Goal: Task Accomplishment & Management: Use online tool/utility

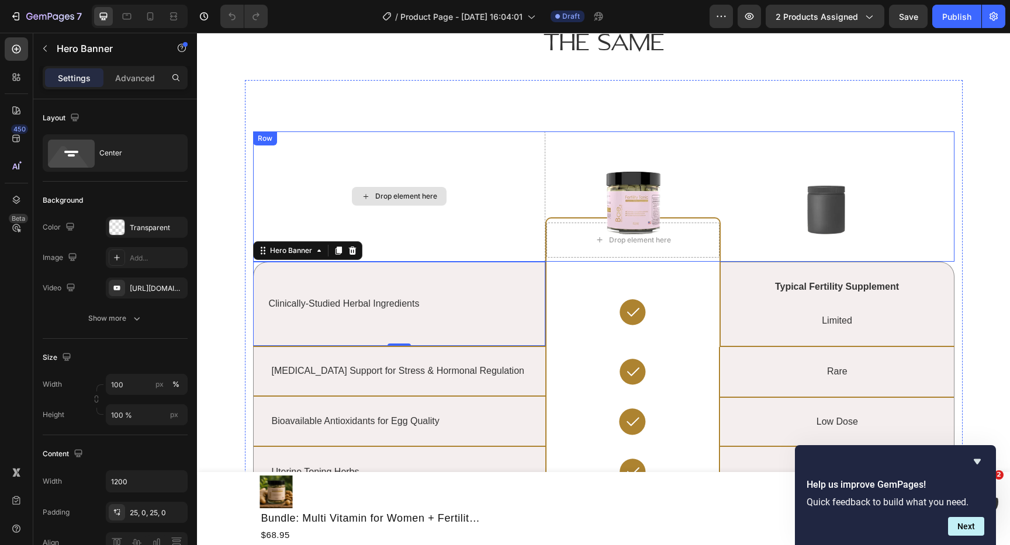
scroll to position [2349, 0]
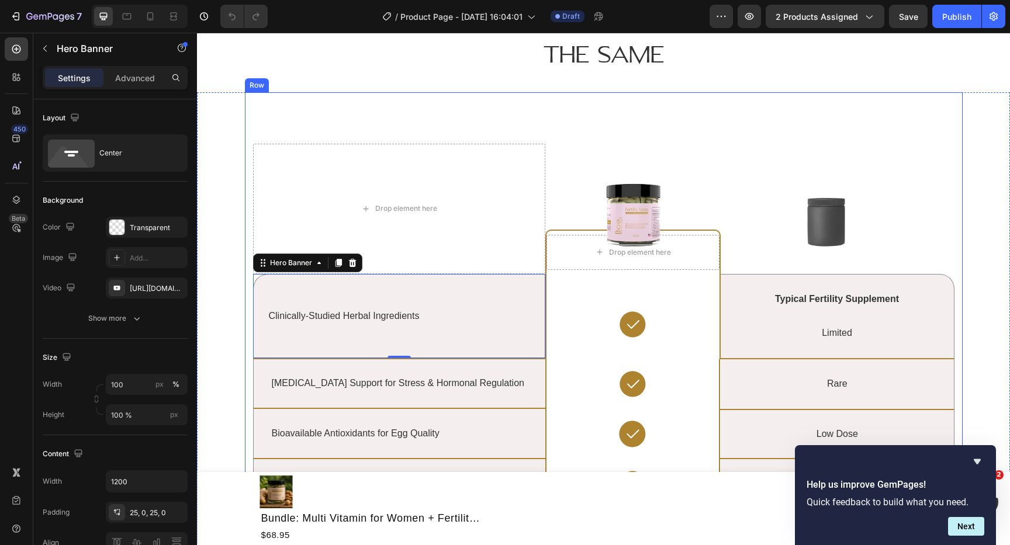
click at [251, 124] on div "Lorem ipsum vs. consectetur adipiscing Heading Drop element here Image Drop ele…" at bounding box center [604, 448] width 718 height 713
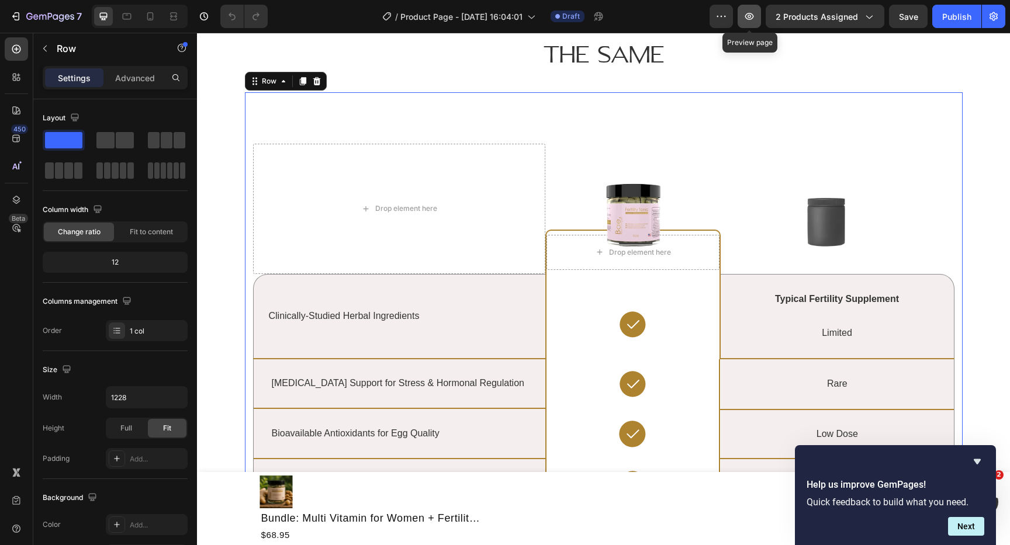
click at [755, 18] on icon "button" at bounding box center [749, 17] width 12 height 12
click at [148, 72] on p "Advanced" at bounding box center [135, 78] width 40 height 12
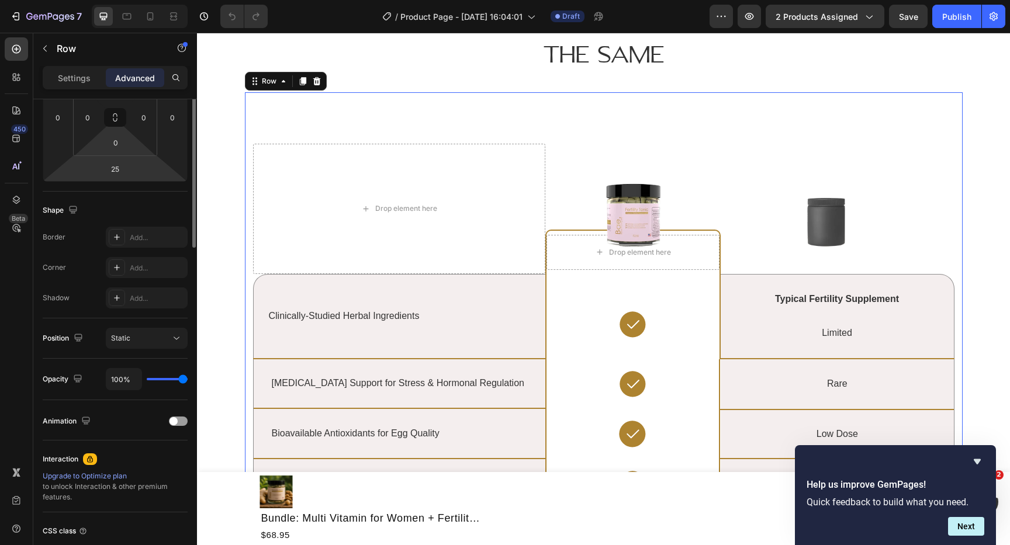
scroll to position [300, 0]
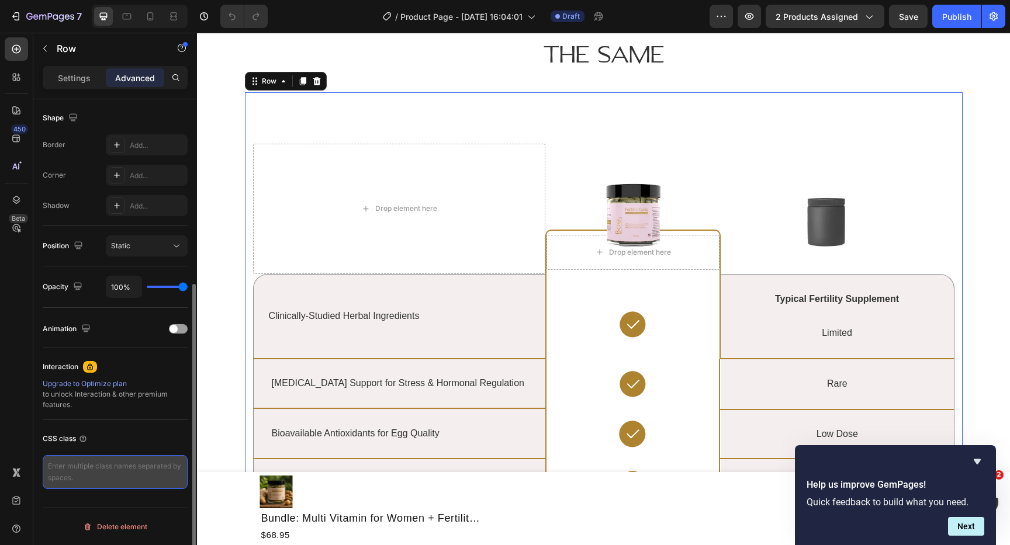
click at [113, 470] on textarea at bounding box center [115, 472] width 145 height 34
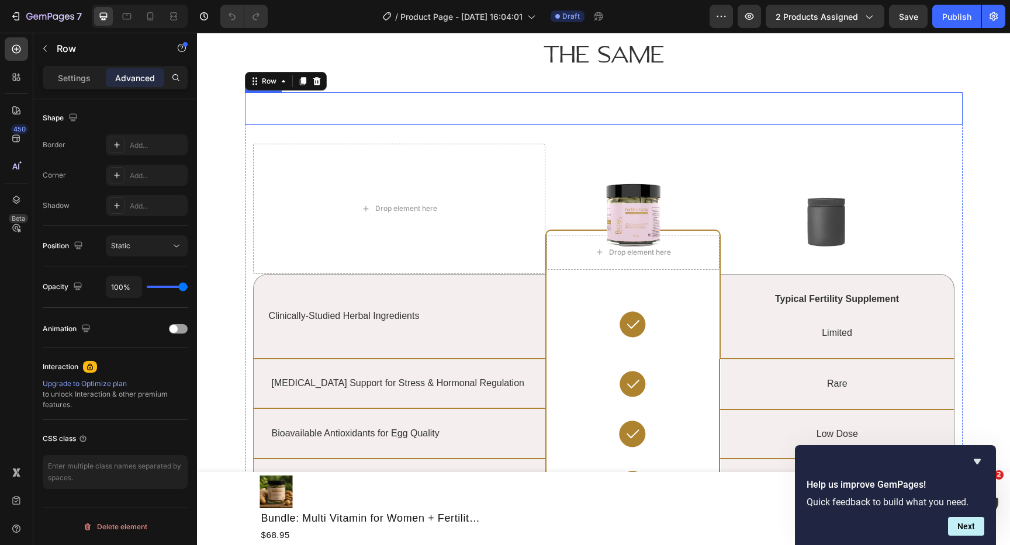
click at [257, 93] on h2 "Lorem ipsum vs. consectetur adipiscing" at bounding box center [604, 108] width 718 height 33
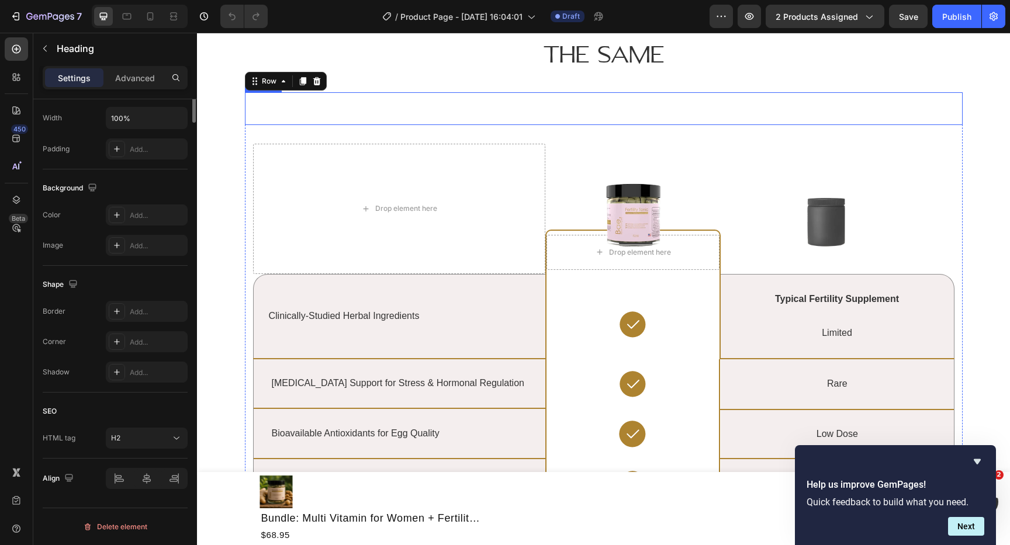
scroll to position [0, 0]
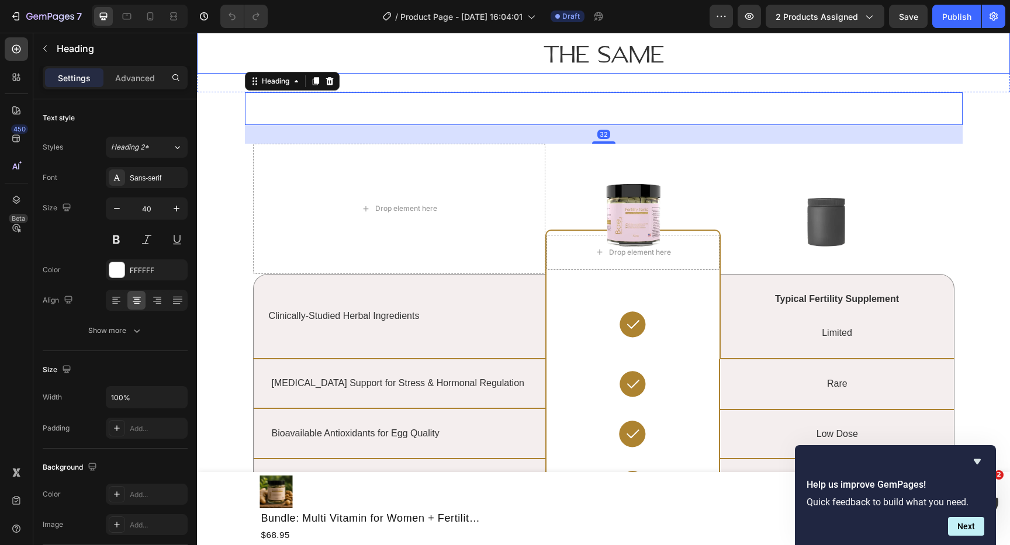
click at [245, 71] on h2 "Not All Fertility Supplements Are The Same" at bounding box center [603, 37] width 813 height 72
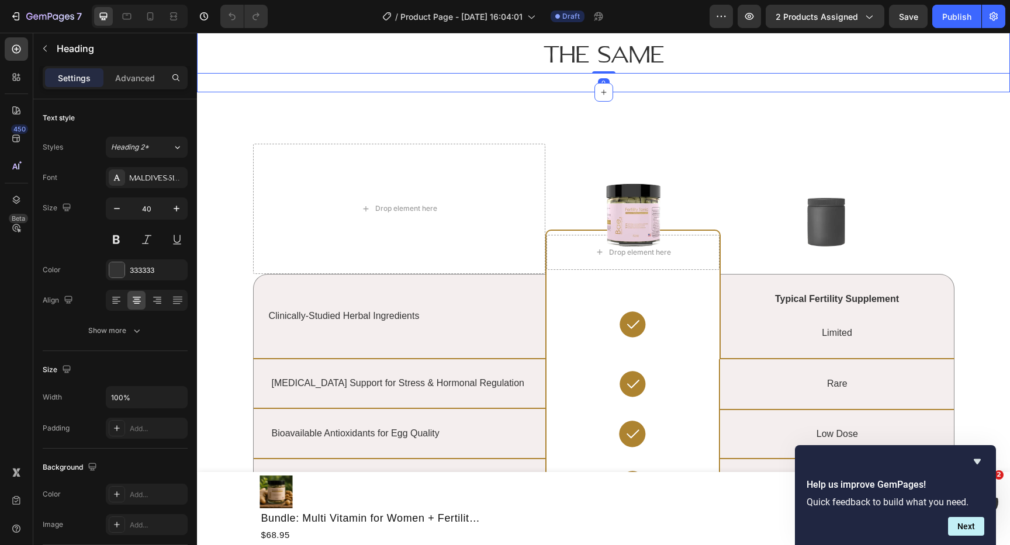
click at [252, 92] on h2 "Lorem ipsum vs. consectetur adipiscing" at bounding box center [604, 108] width 718 height 33
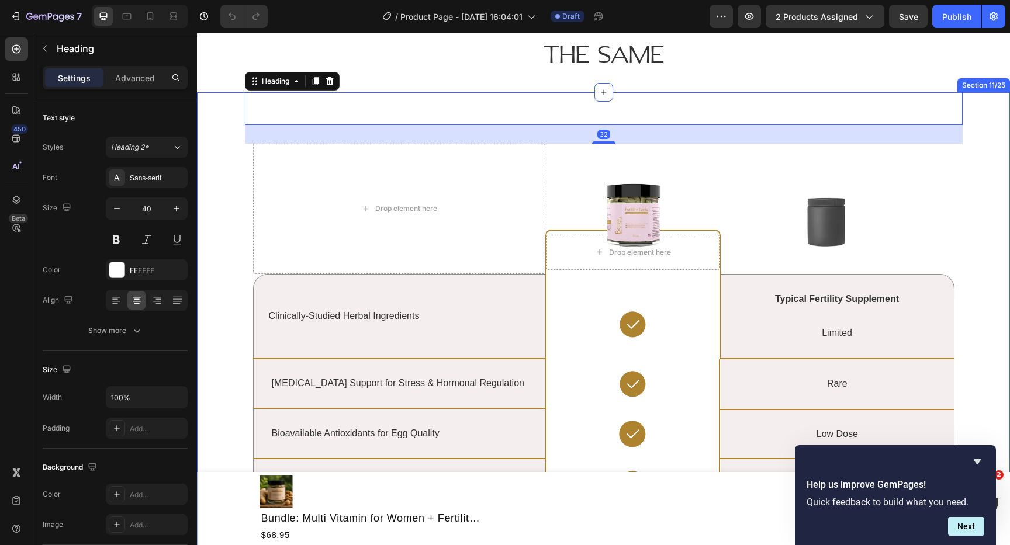
click at [235, 102] on div "Lorem ipsum vs. consectetur adipiscing Heading 32 Drop element here Image Drop …" at bounding box center [603, 493] width 795 height 802
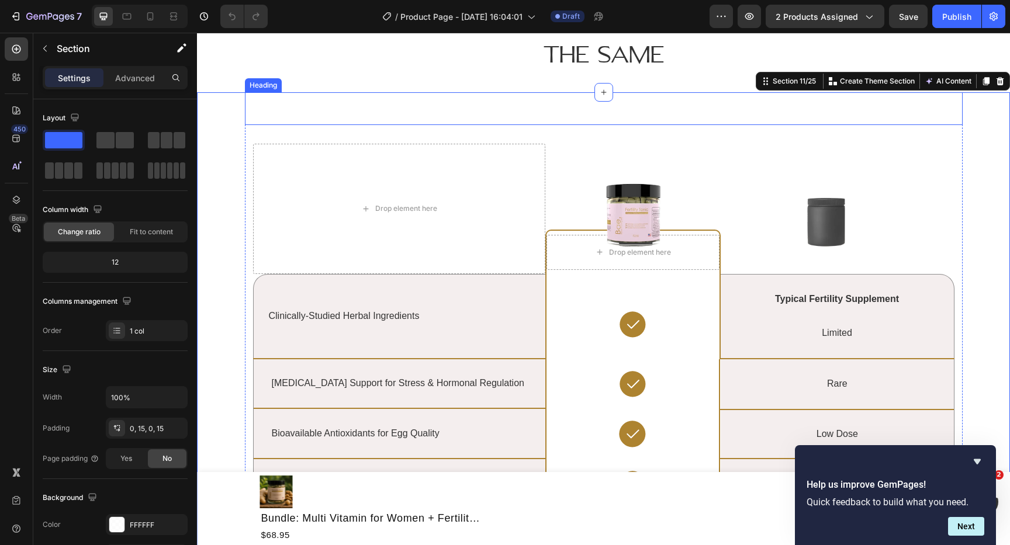
click at [317, 112] on h2 "Lorem ipsum vs. consectetur adipiscing" at bounding box center [604, 108] width 718 height 33
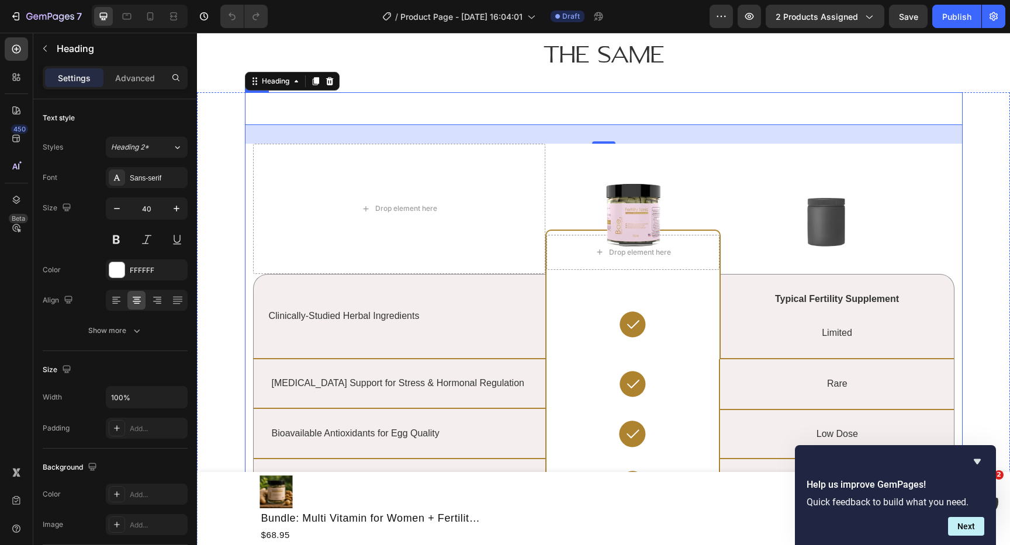
click at [249, 152] on div "Lorem ipsum vs. consectetur adipiscing Heading 32 Drop element here Image Drop …" at bounding box center [604, 448] width 718 height 713
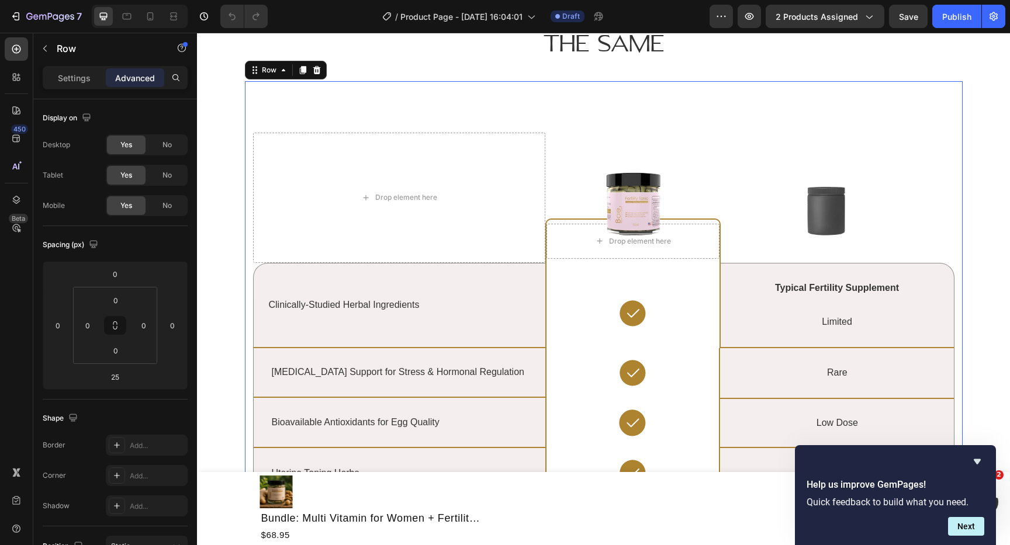
scroll to position [2361, 0]
click at [249, 152] on div "Lorem ipsum vs. consectetur adipiscing Heading Drop element here Image Drop ele…" at bounding box center [604, 437] width 718 height 713
click at [150, 80] on p "Advanced" at bounding box center [135, 78] width 40 height 12
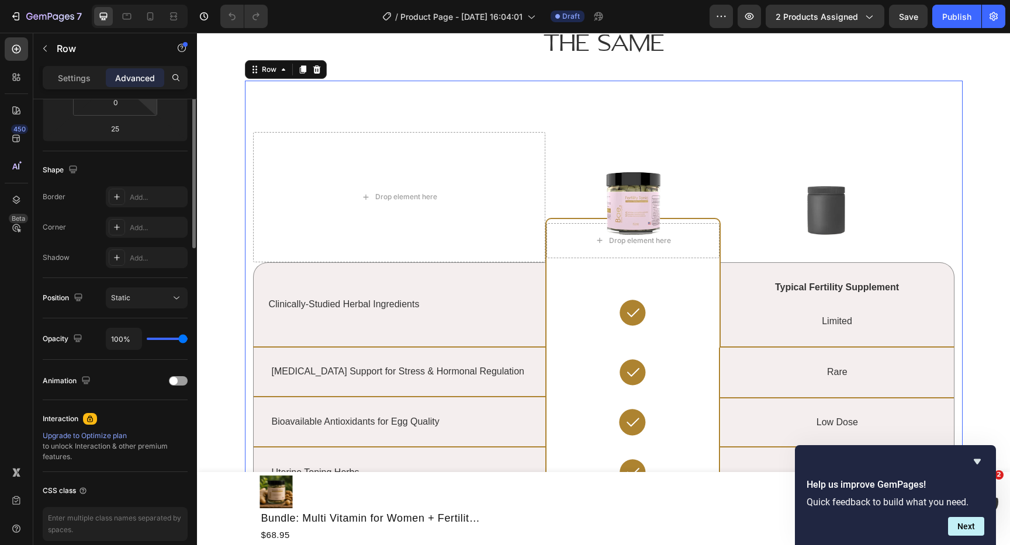
scroll to position [300, 0]
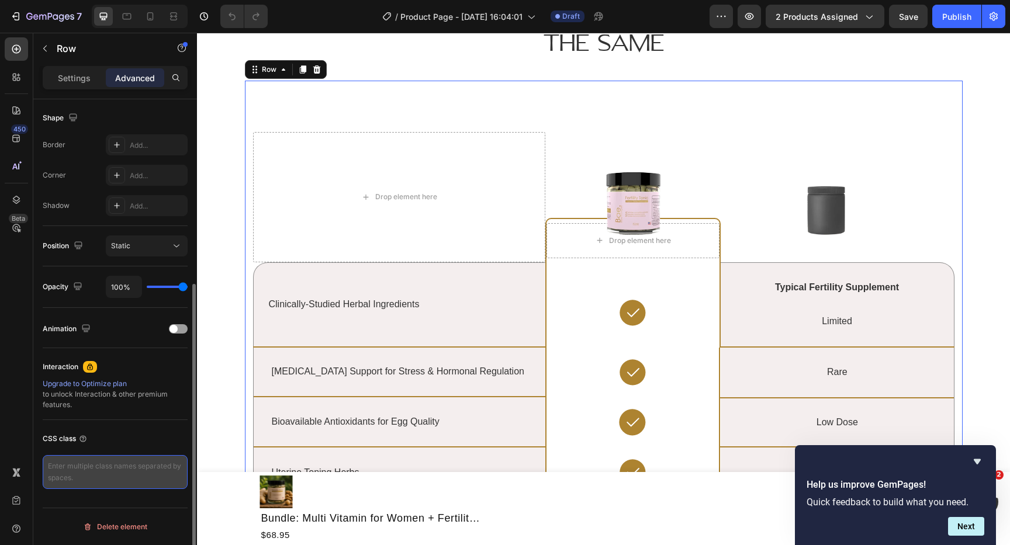
click at [124, 466] on textarea at bounding box center [115, 472] width 145 height 34
click at [152, 474] on textarea at bounding box center [115, 472] width 145 height 34
paste textarea "compare-wrap"
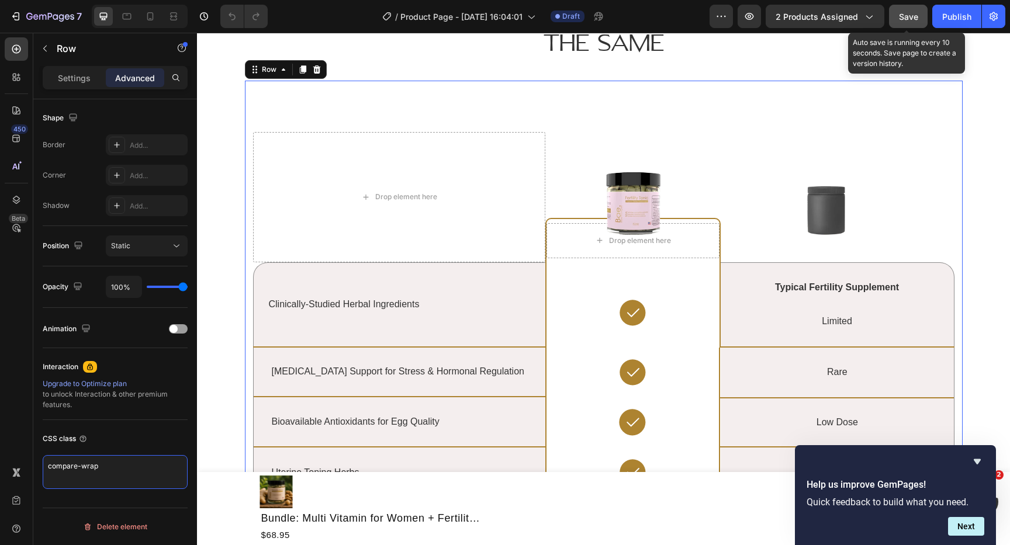
type textarea "compare-wrap"
click at [900, 16] on span "Save" at bounding box center [908, 17] width 19 height 10
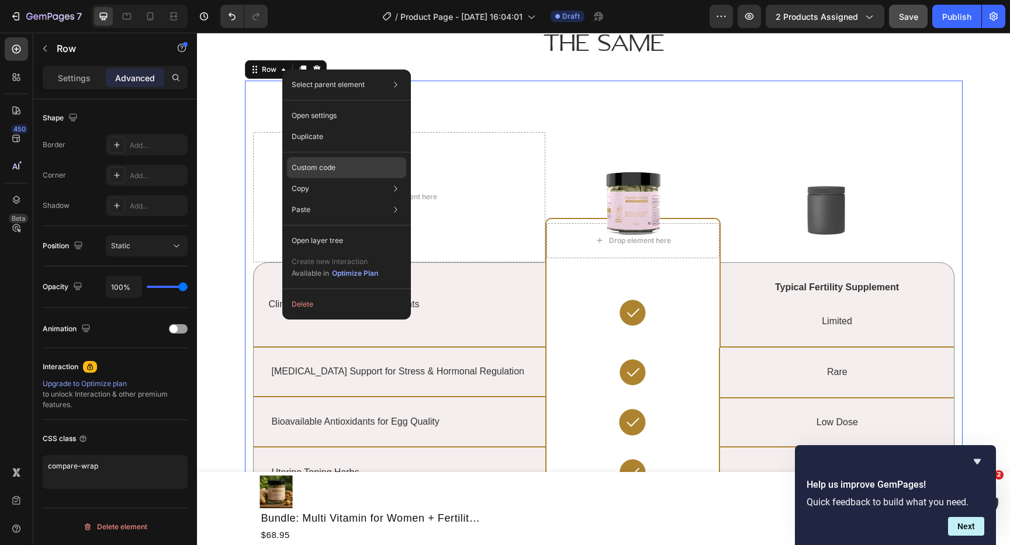
click at [311, 166] on p "Custom code" at bounding box center [314, 167] width 44 height 11
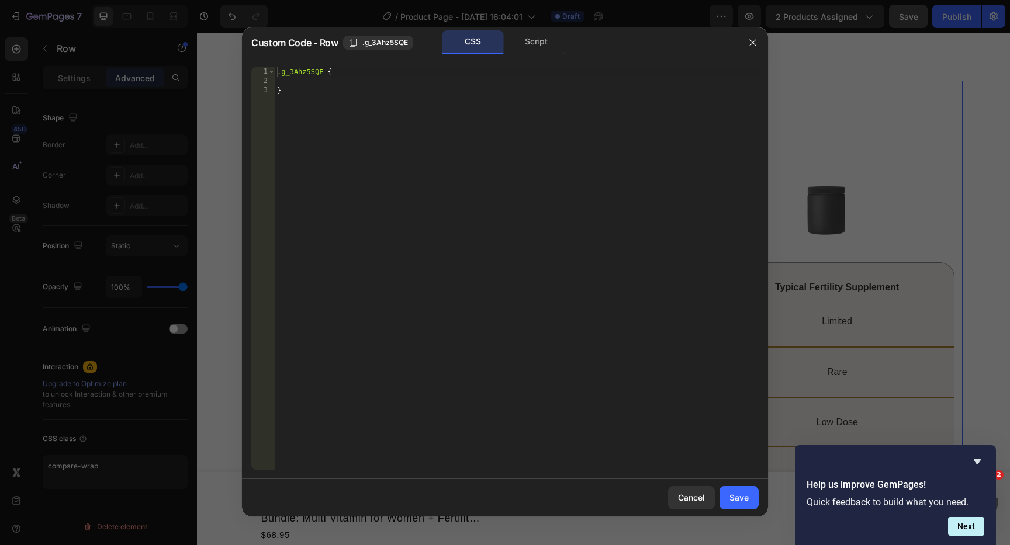
click at [311, 166] on div ".g_3Ahz5SQE { }" at bounding box center [517, 277] width 484 height 421
type textarea "}"
paste textarea "}"
type textarea "}"
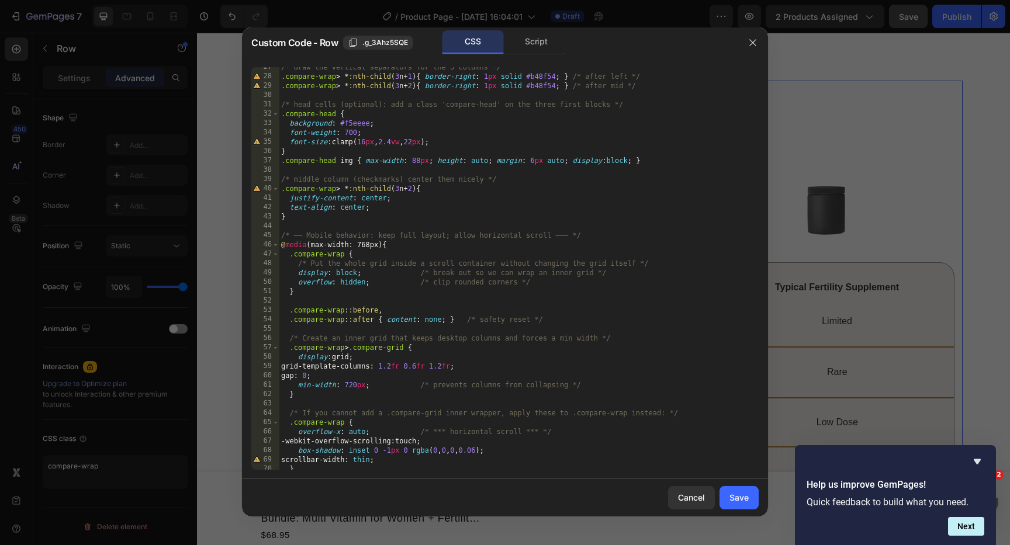
scroll to position [327, 0]
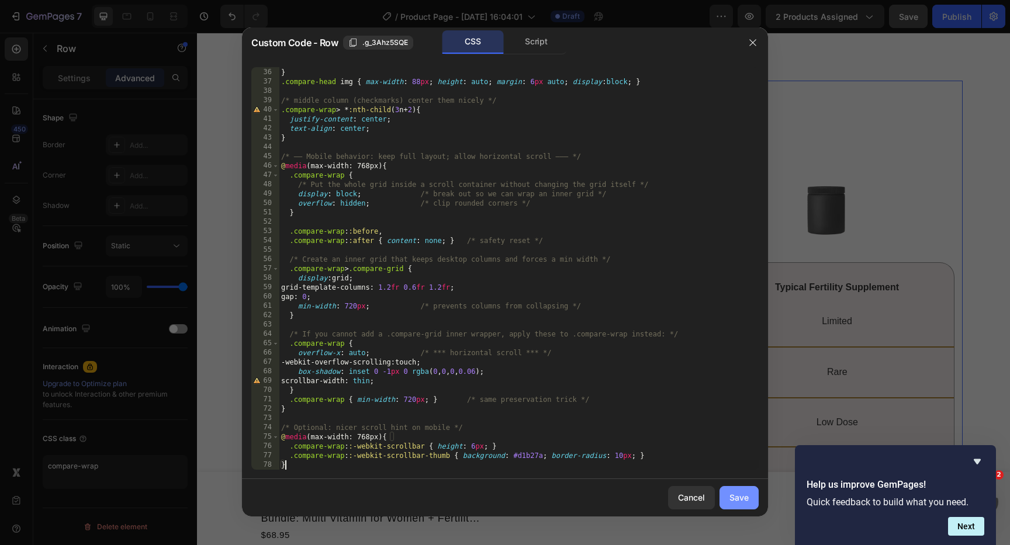
click at [737, 493] on div "Save" at bounding box center [738, 497] width 19 height 12
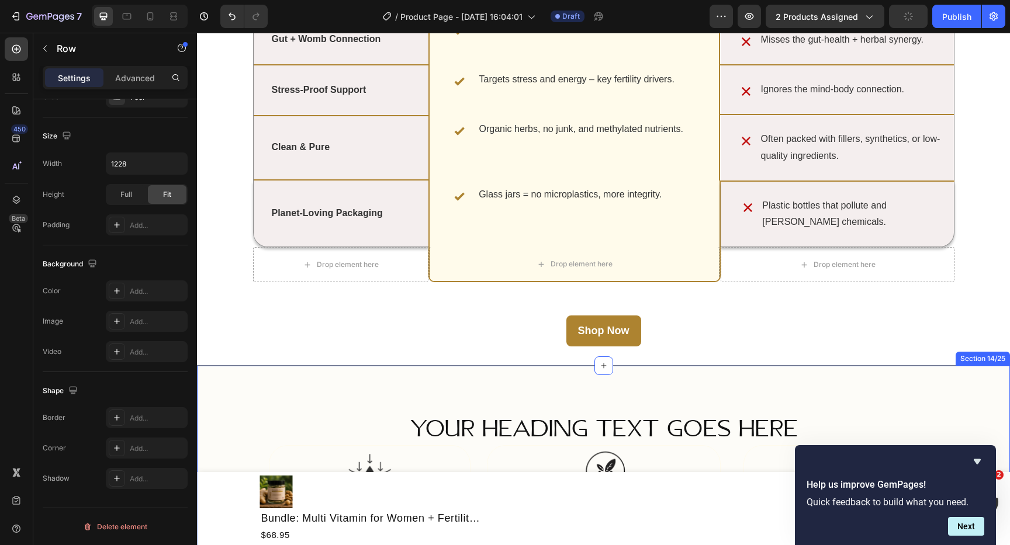
scroll to position [3821, 0]
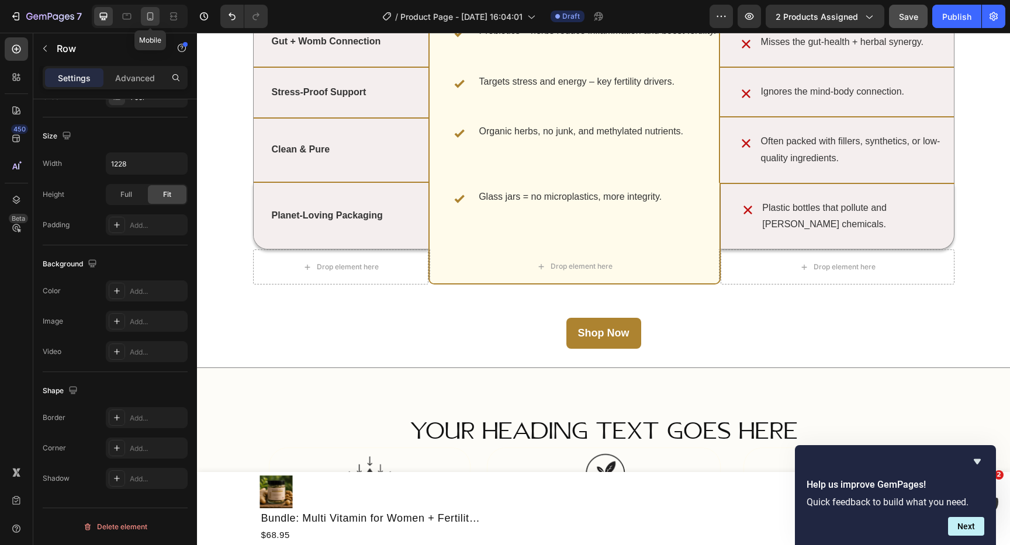
click at [157, 24] on div at bounding box center [150, 16] width 19 height 19
type input "100%"
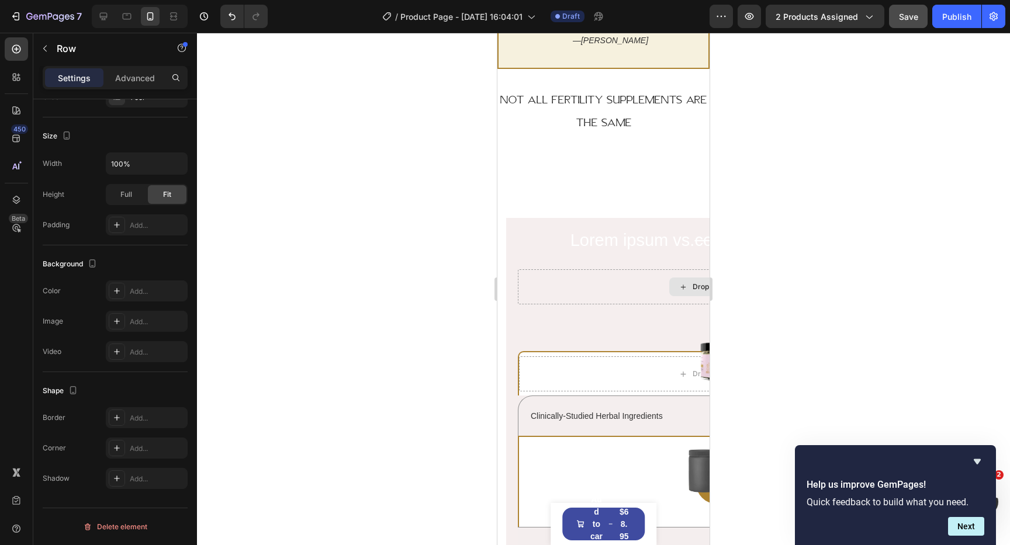
scroll to position [3208, 0]
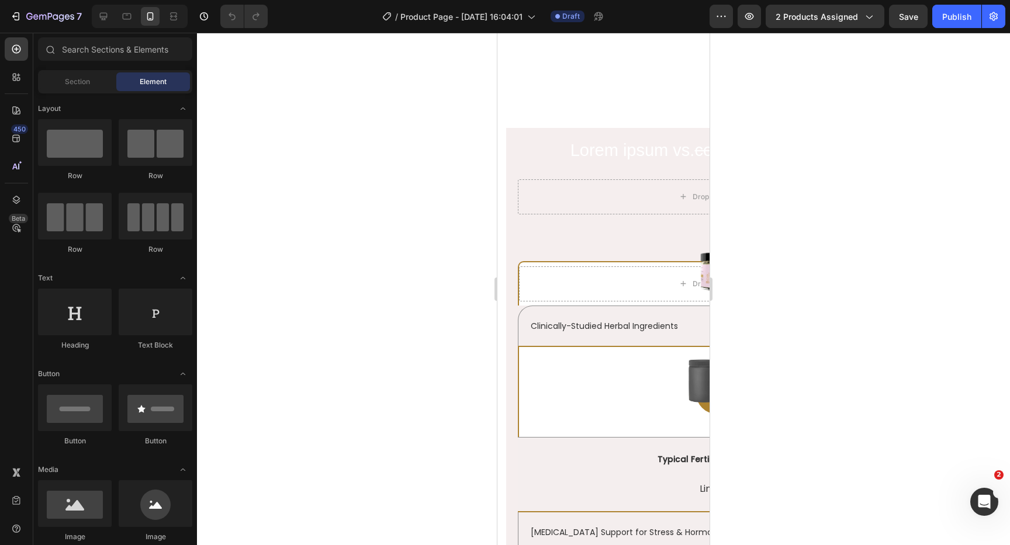
scroll to position [3222, 0]
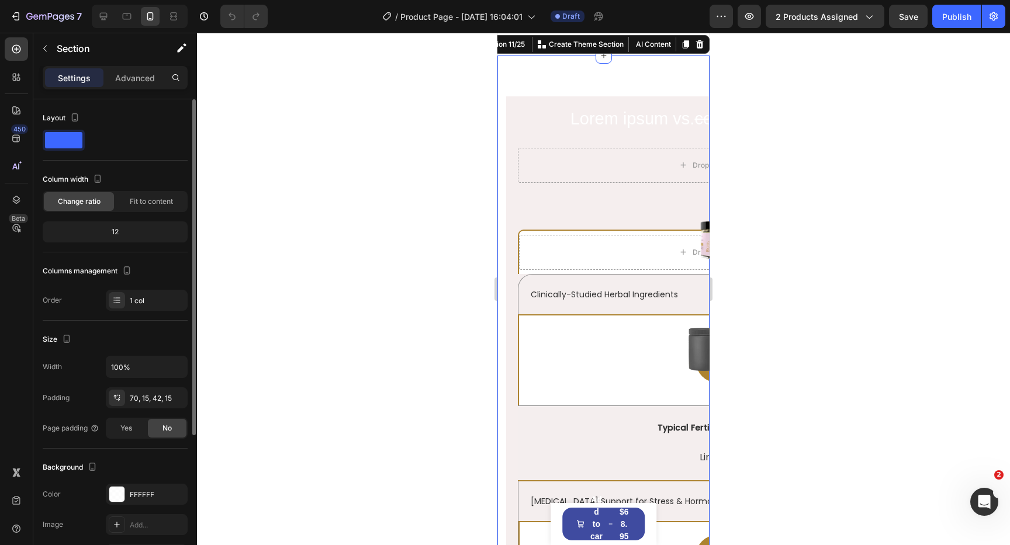
scroll to position [203, 0]
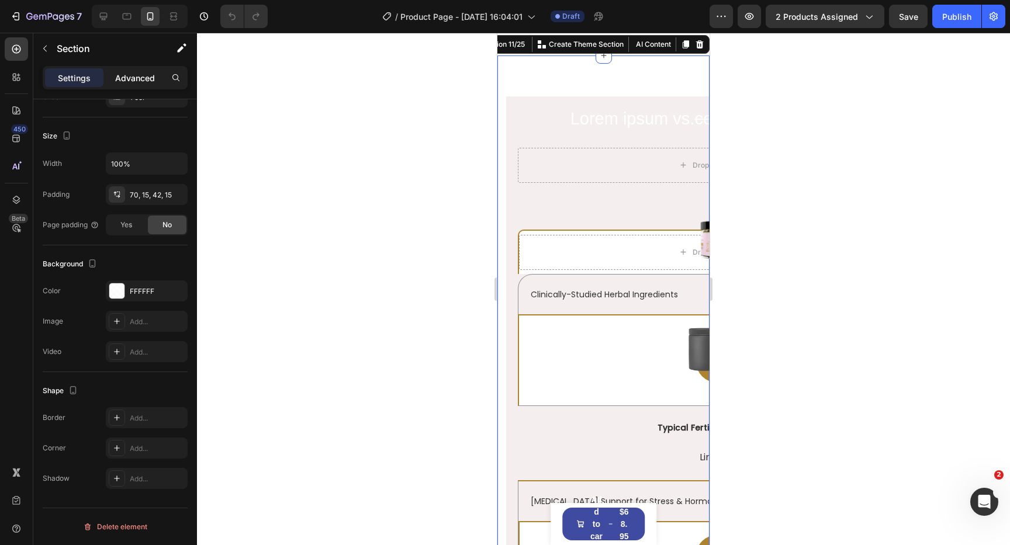
click at [122, 75] on p "Advanced" at bounding box center [135, 78] width 40 height 12
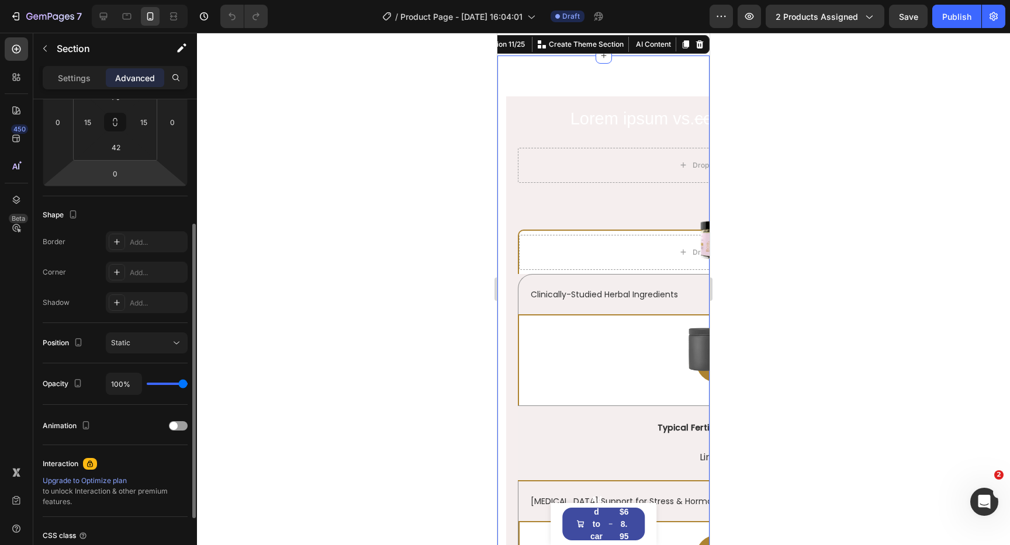
scroll to position [300, 0]
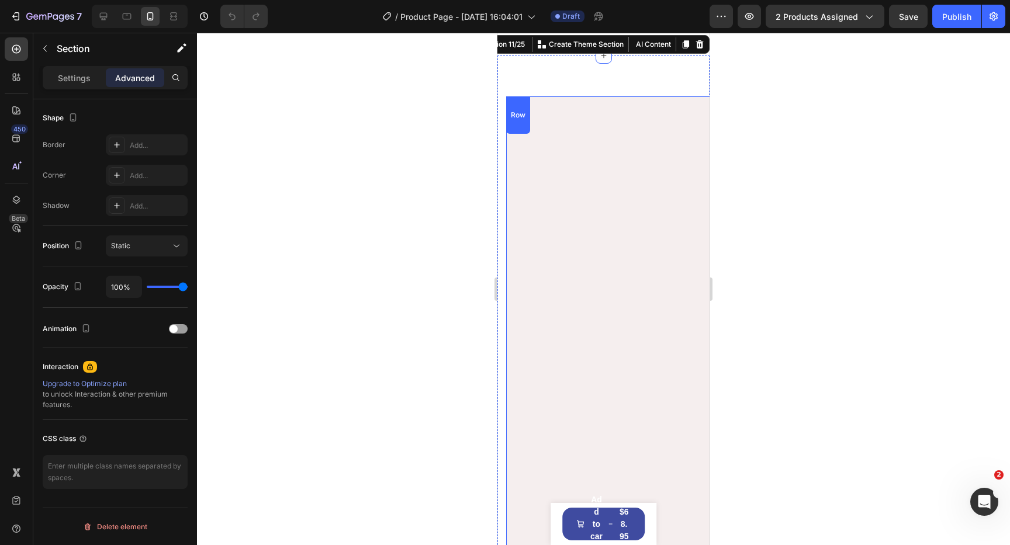
click at [522, 133] on div "Row" at bounding box center [518, 114] width 24 height 37
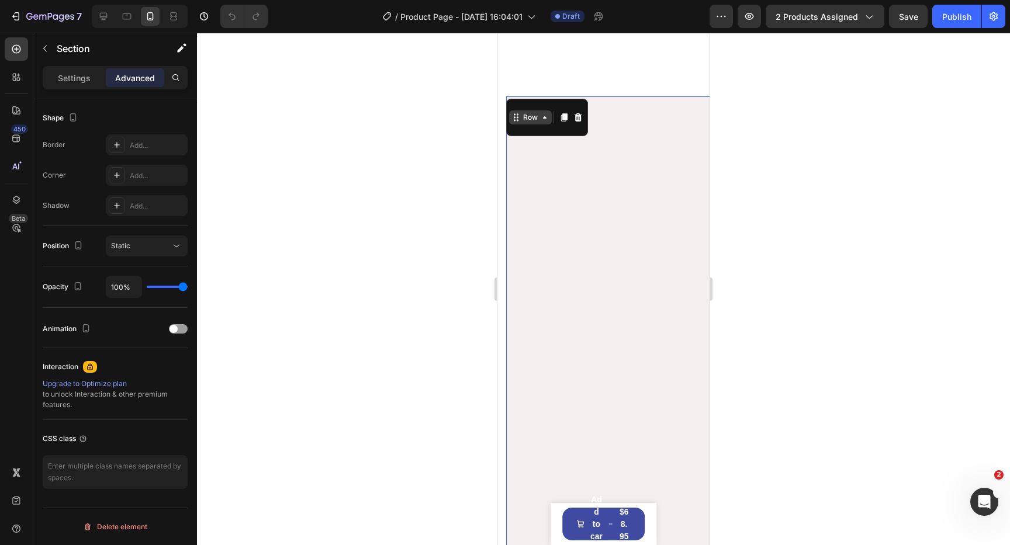
scroll to position [0, 0]
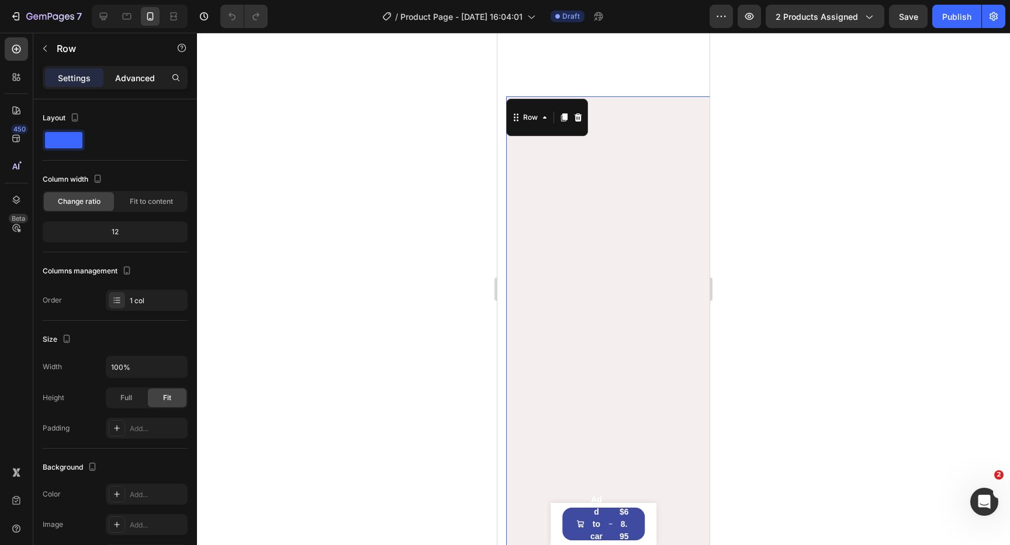
click at [156, 70] on div "Advanced" at bounding box center [135, 77] width 58 height 19
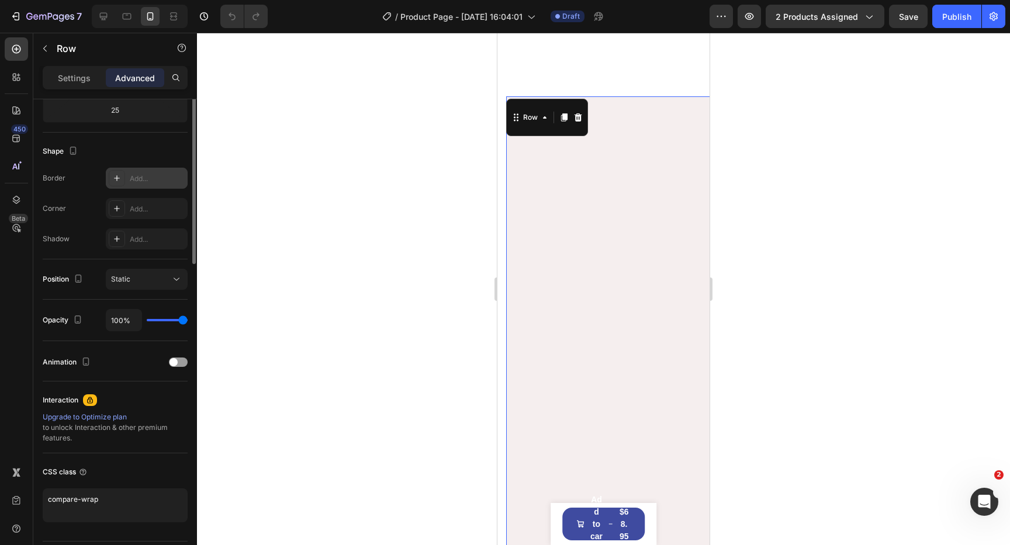
scroll to position [300, 0]
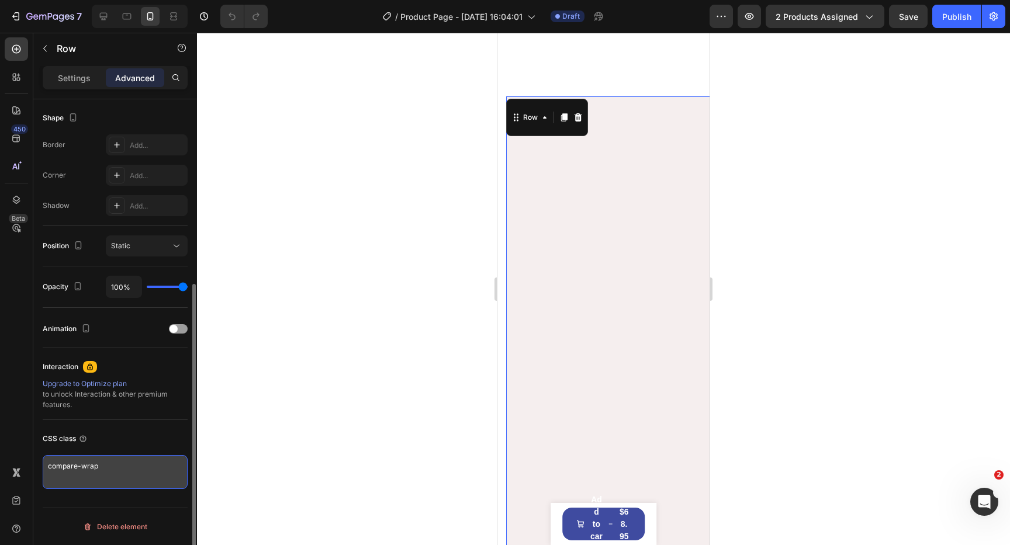
click at [136, 473] on textarea "compare-wrap" at bounding box center [115, 472] width 145 height 34
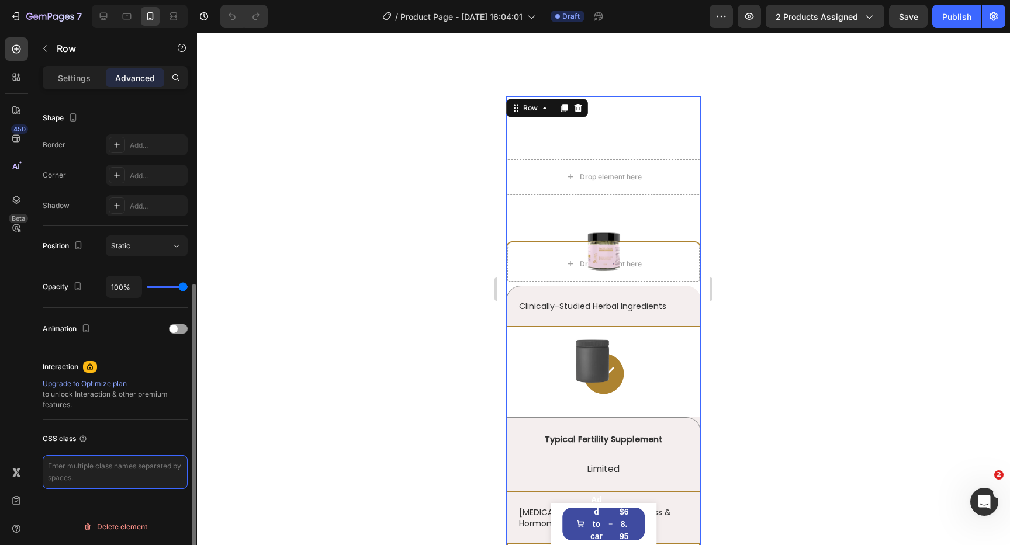
paste textarea "/* —— Loremip/dolo ————————————————————— */ .sitamet-cons { /* adipi elit seddo…"
type textarea "/* —— Loremip/dolo ————————————————————— */ .sitamet-cons { /* adipi elit seddo…"
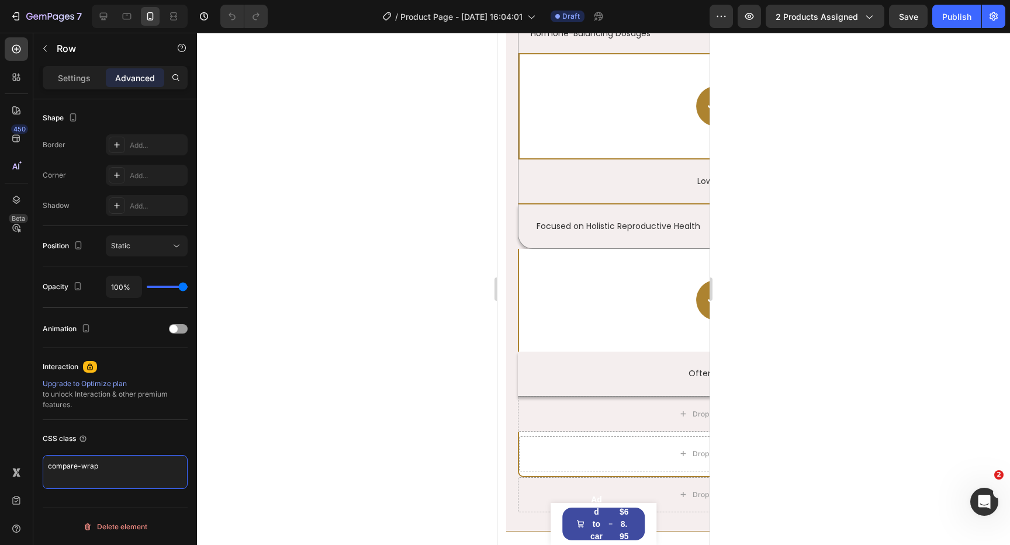
scroll to position [4637, 0]
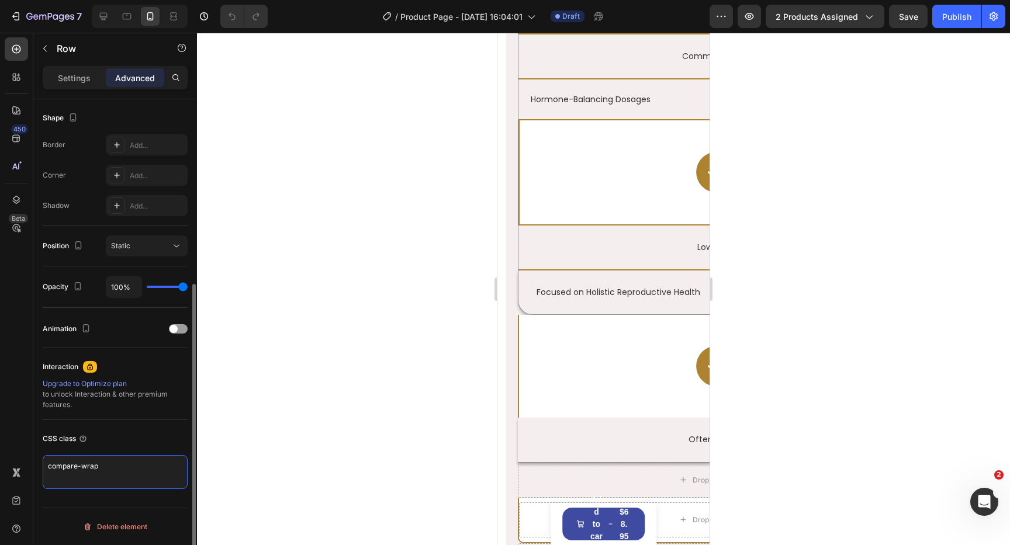
click at [150, 460] on textarea "compare-wrap" at bounding box center [115, 472] width 145 height 34
type textarea "="
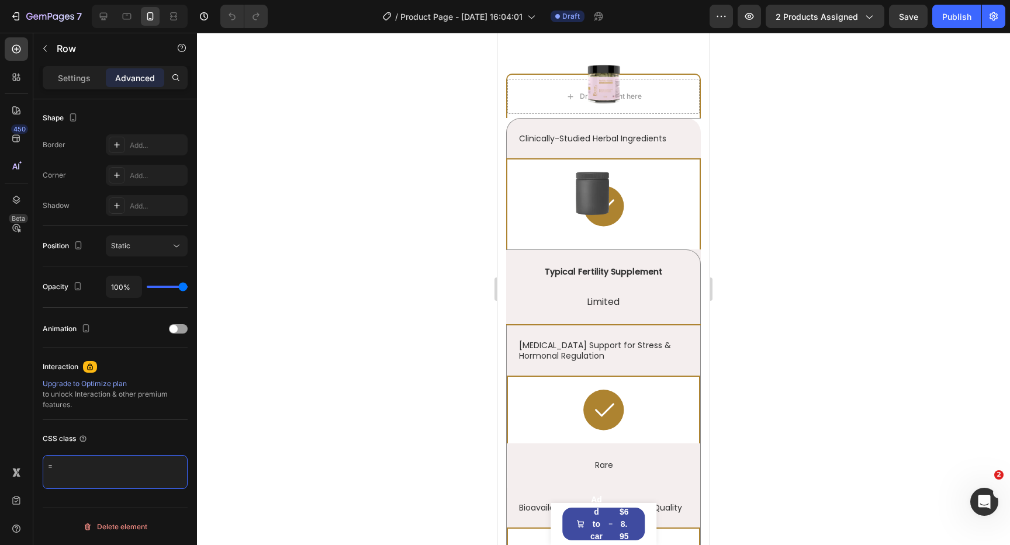
scroll to position [3432, 0]
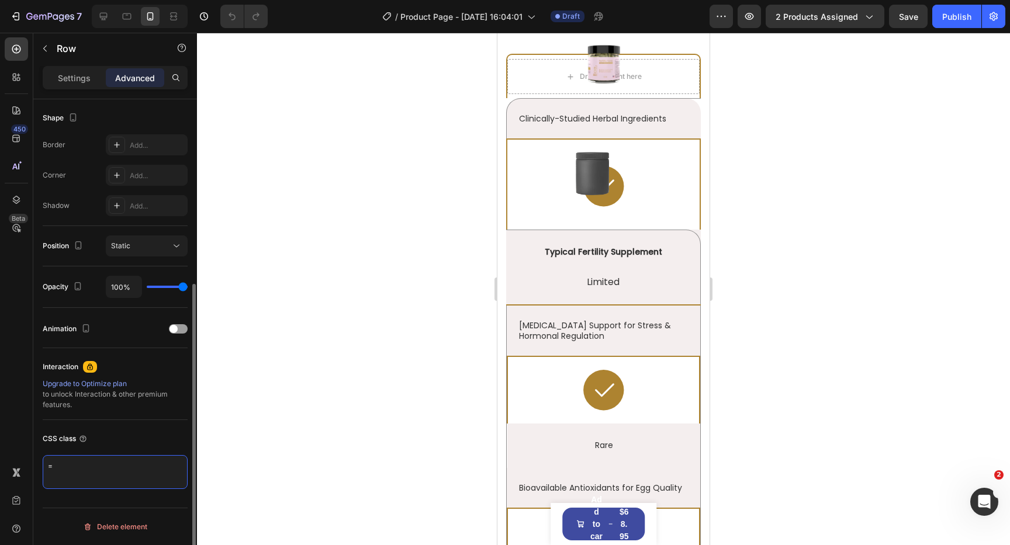
click at [133, 468] on textarea "=" at bounding box center [115, 472] width 145 height 34
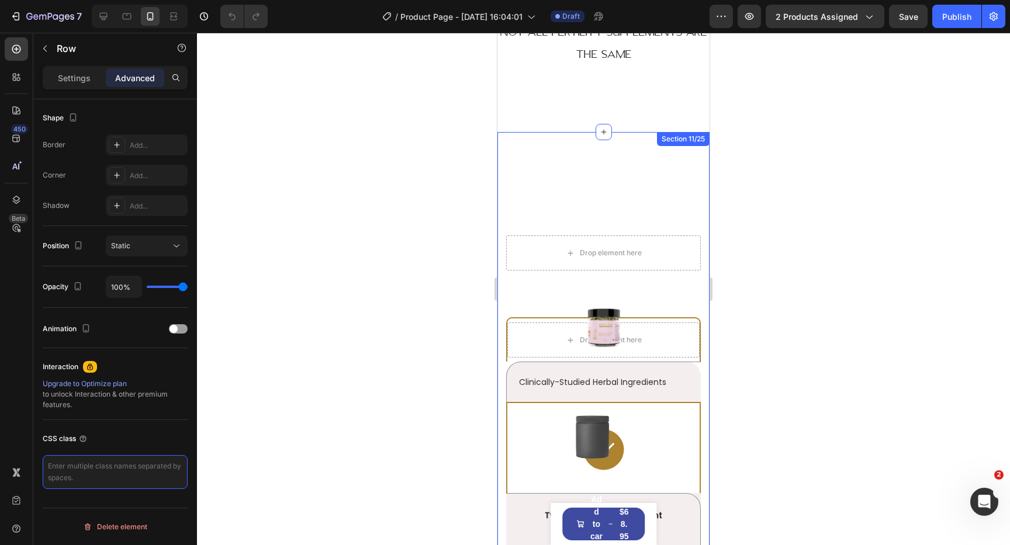
scroll to position [3168, 0]
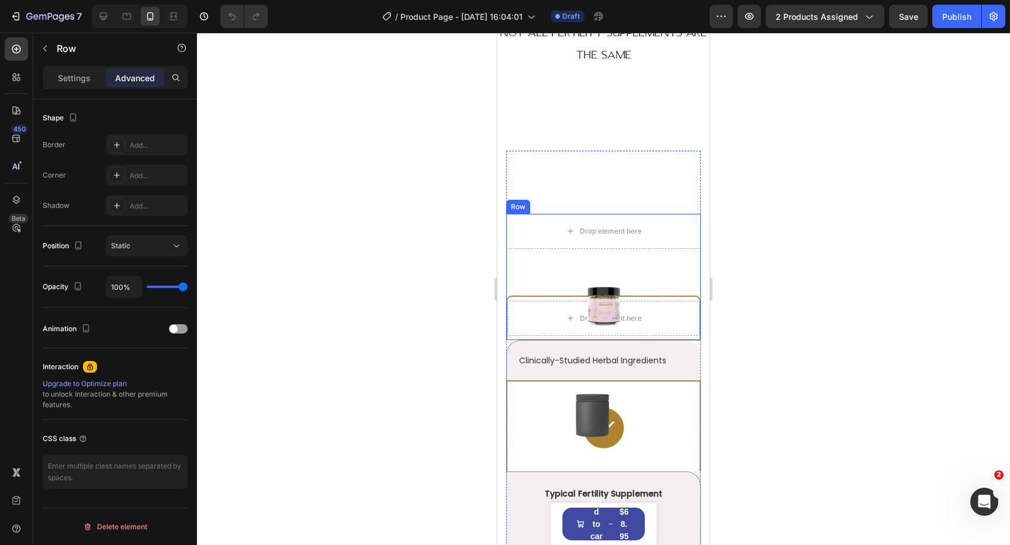
click at [518, 279] on div "Image Drop element here Row" at bounding box center [603, 294] width 195 height 91
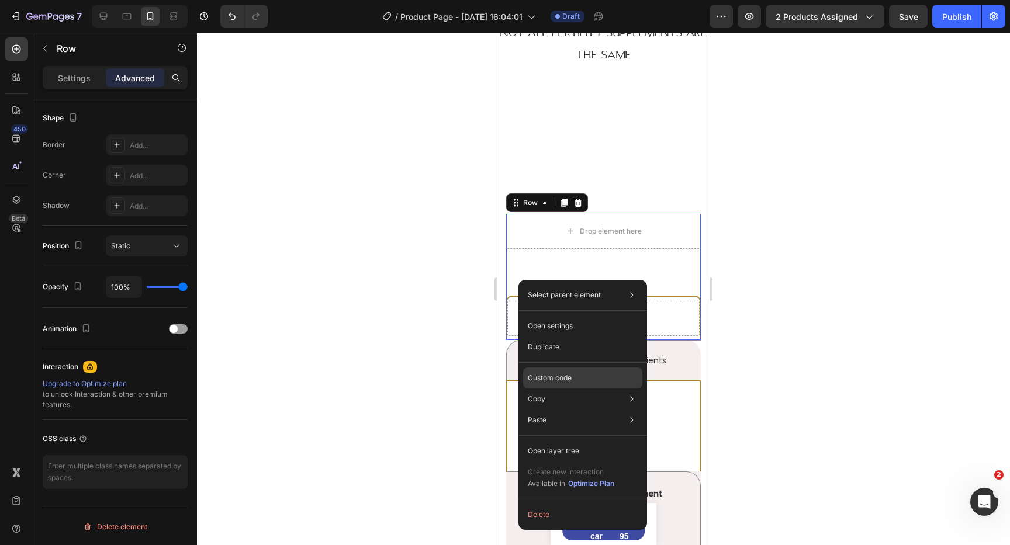
click at [569, 382] on p "Custom code" at bounding box center [550, 378] width 44 height 11
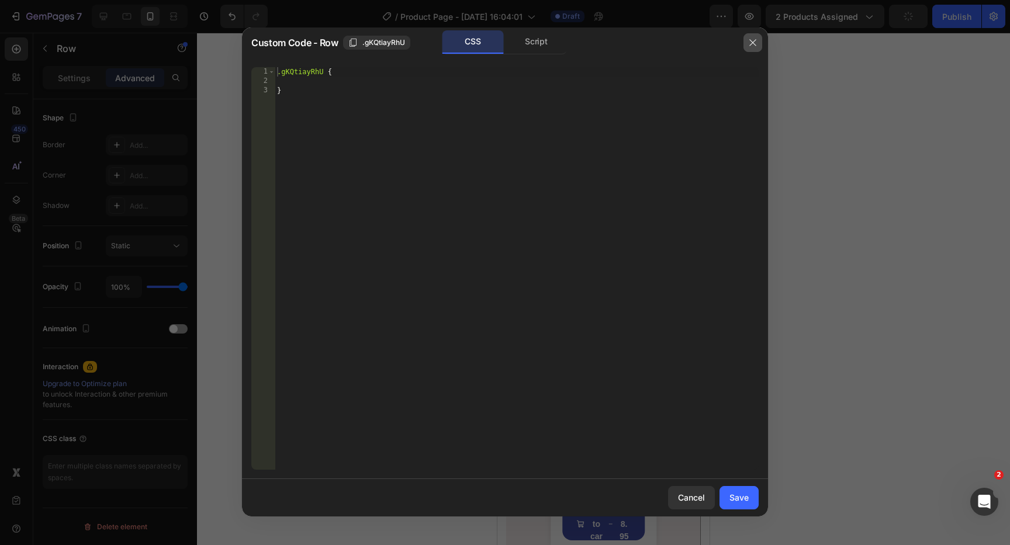
click at [755, 47] on button "button" at bounding box center [752, 42] width 19 height 19
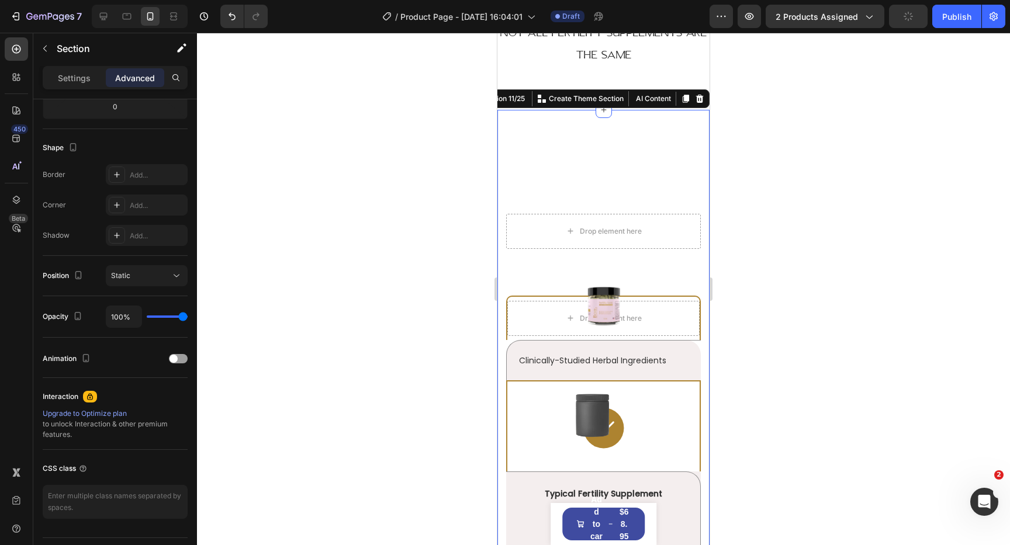
scroll to position [0, 0]
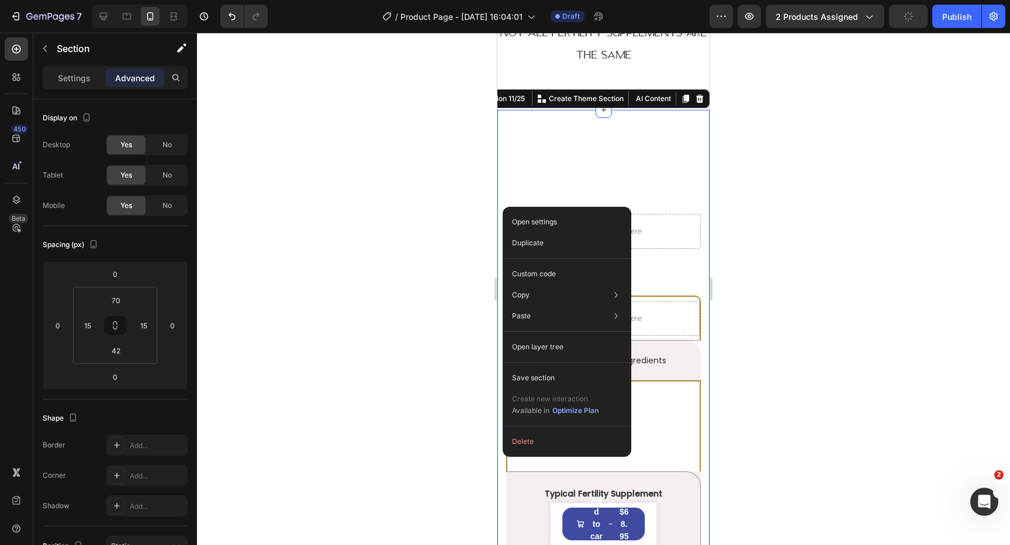
click at [550, 262] on div "Open settings Duplicate Custom code Copy Copy section Cmd + C Copy style Copy c…" at bounding box center [566, 332] width 129 height 250
click at [551, 265] on div "Custom code" at bounding box center [566, 274] width 119 height 21
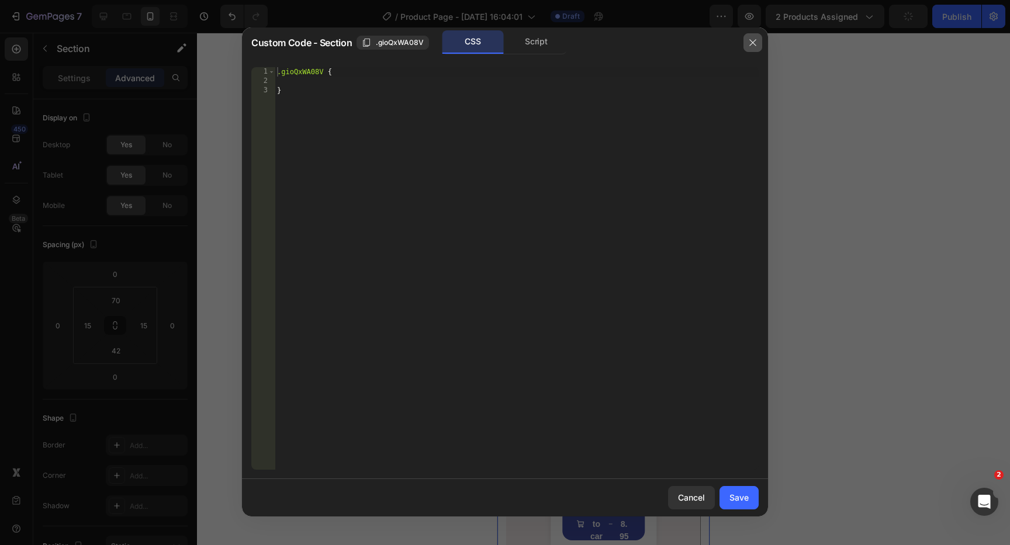
click at [751, 42] on icon "button" at bounding box center [752, 42] width 9 height 9
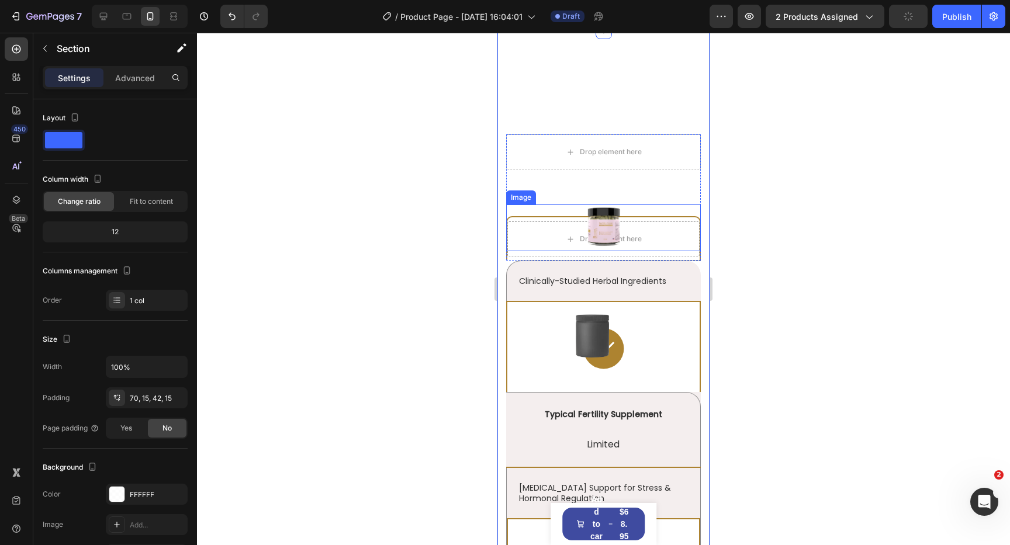
scroll to position [3278, 0]
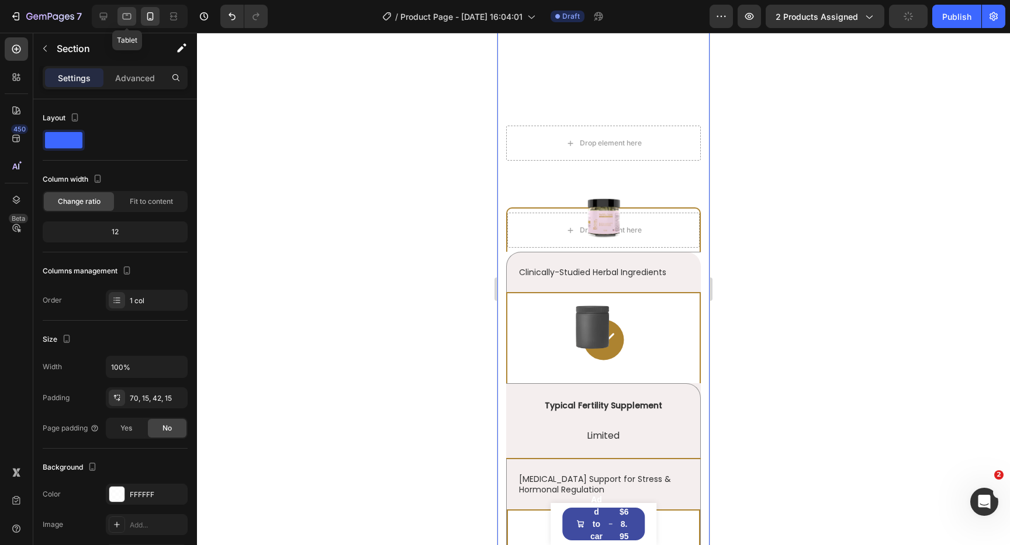
click at [124, 17] on icon at bounding box center [127, 17] width 12 height 12
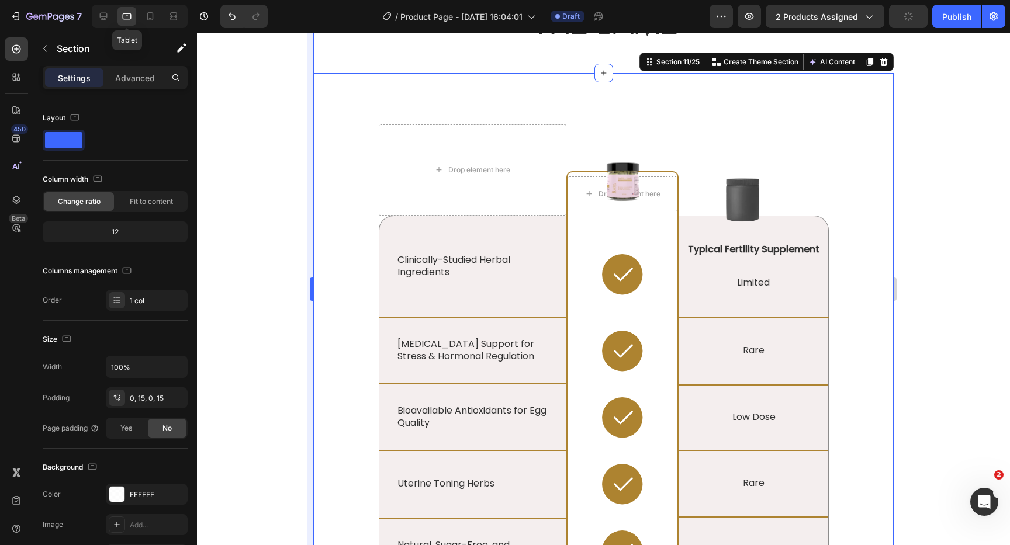
scroll to position [3227, 0]
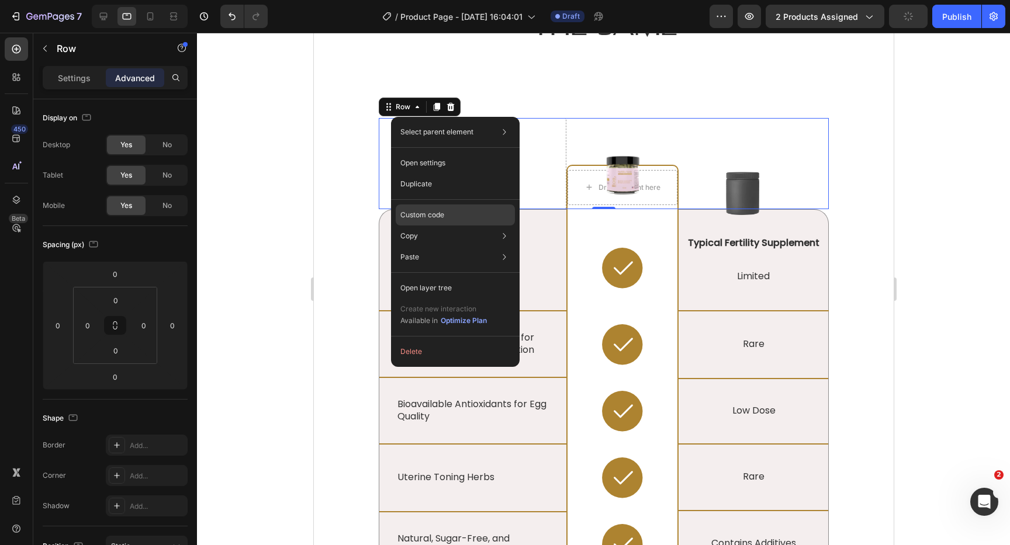
click at [450, 217] on div "Custom code" at bounding box center [455, 214] width 119 height 21
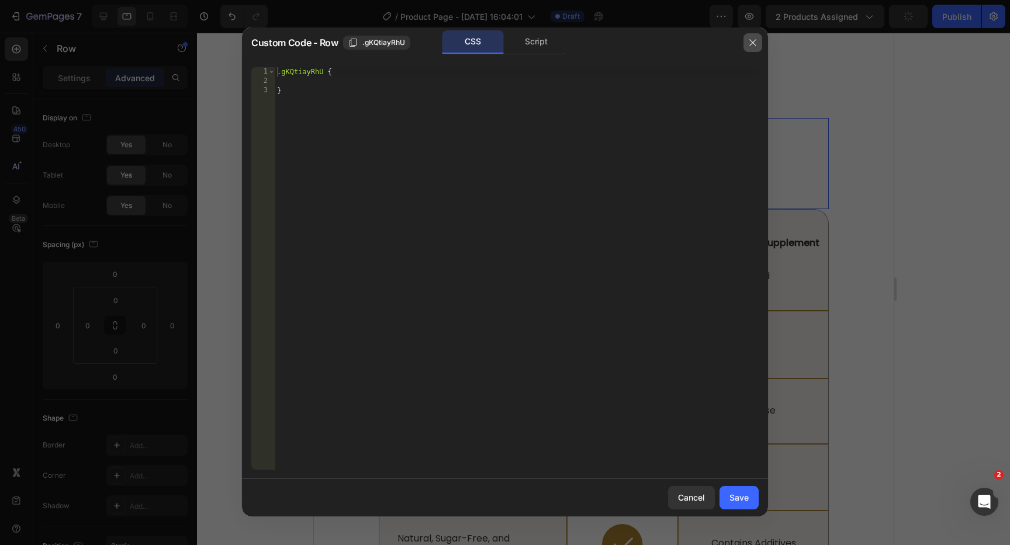
click at [755, 44] on icon "button" at bounding box center [752, 42] width 9 height 9
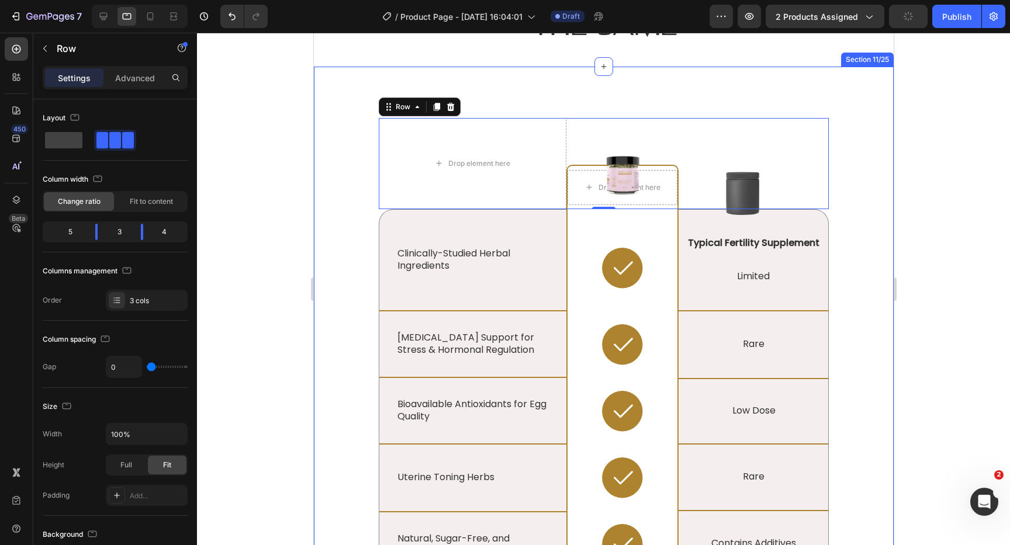
click at [366, 93] on div "Lorem ipsum vs. consectetur adipiscing Heading Drop element here Image Drop ele…" at bounding box center [603, 521] width 562 height 909
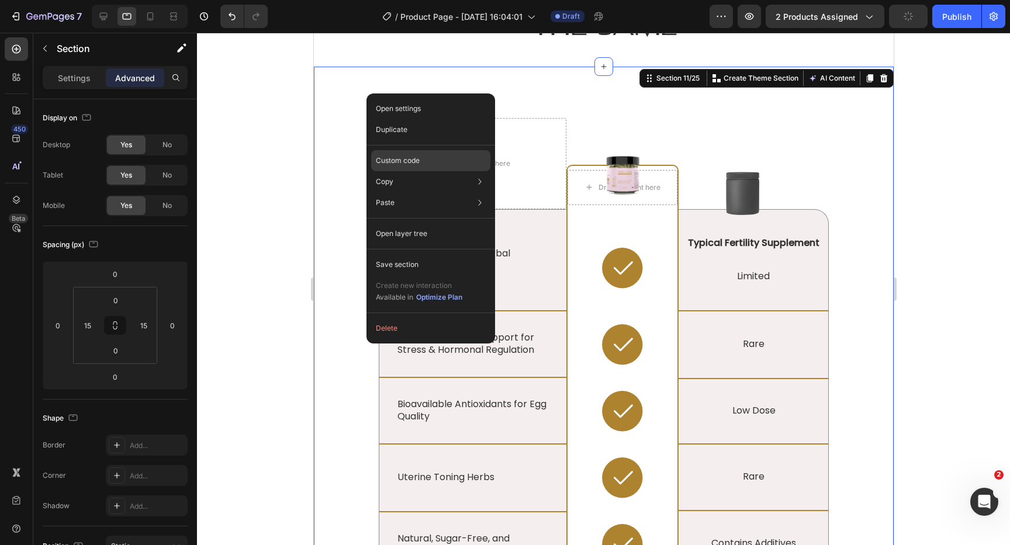
click at [423, 162] on div "Custom code" at bounding box center [430, 160] width 119 height 21
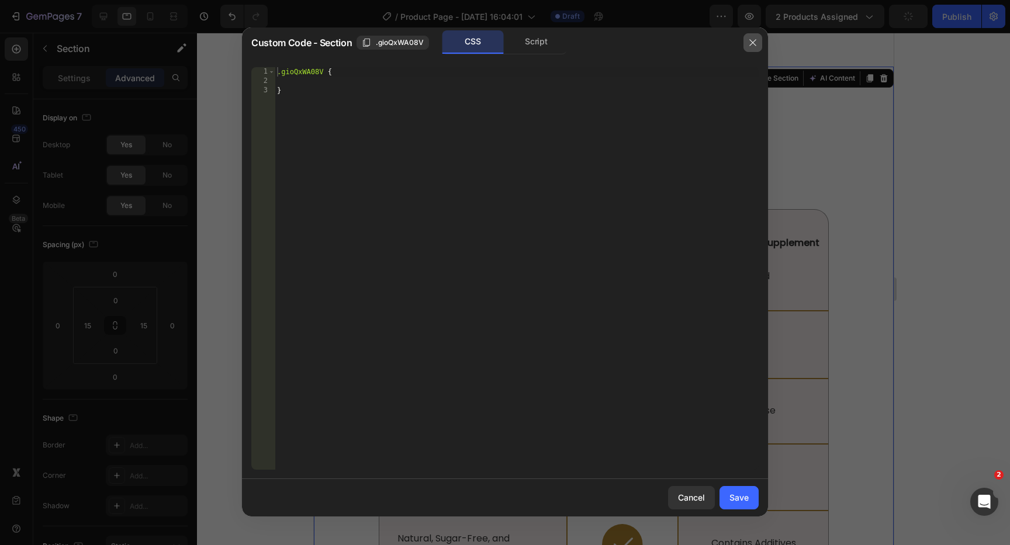
click at [747, 50] on button "button" at bounding box center [752, 42] width 19 height 19
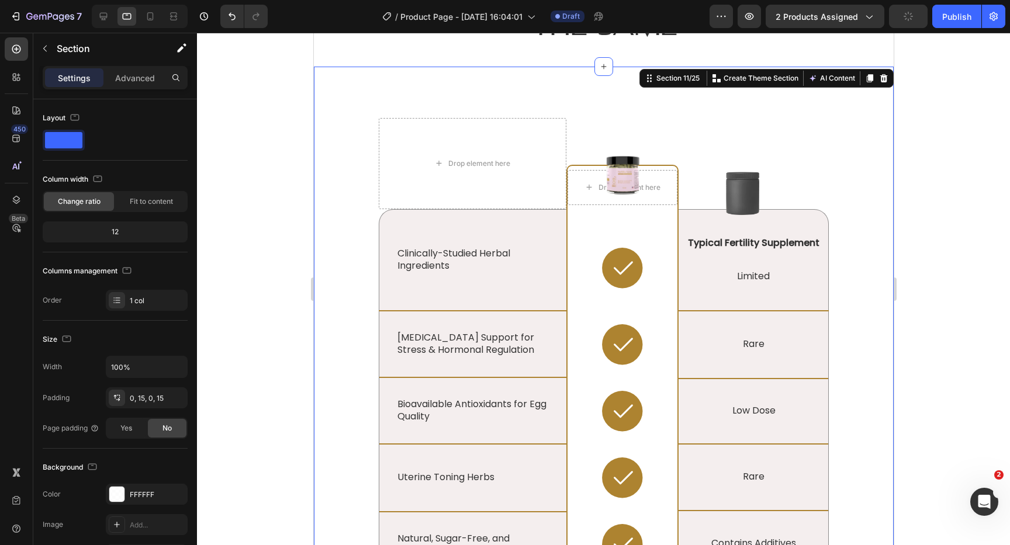
scroll to position [0, 0]
click at [106, 16] on icon at bounding box center [104, 17] width 8 height 8
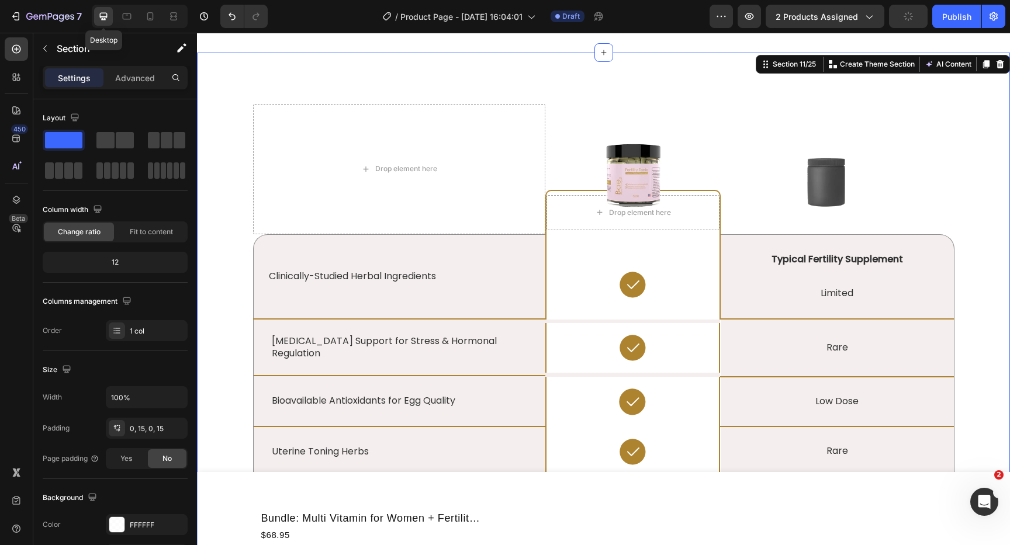
scroll to position [3206, 0]
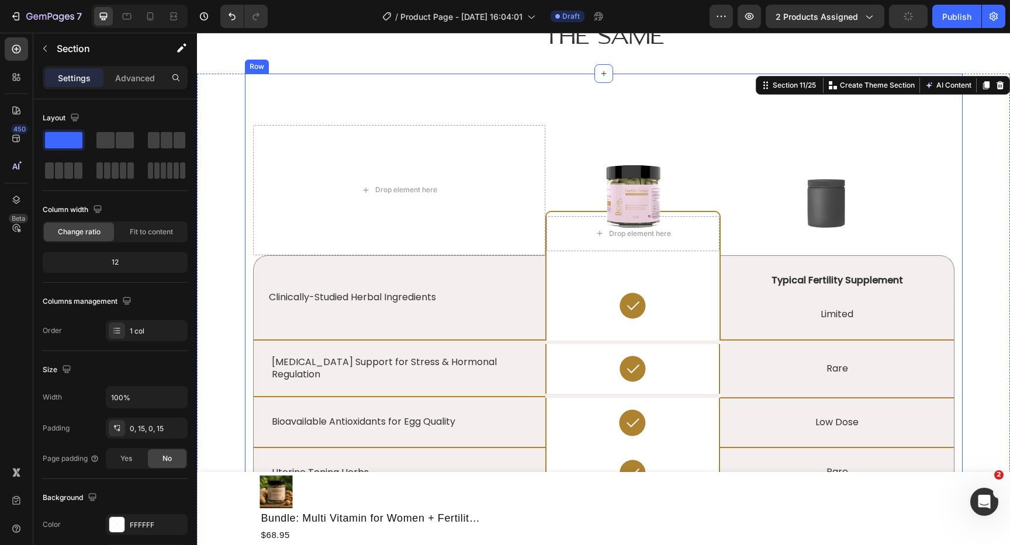
click at [248, 183] on div "Lorem ipsum vs. consectetur adipiscing Heading Drop element here Image Drop ele…" at bounding box center [604, 434] width 718 height 720
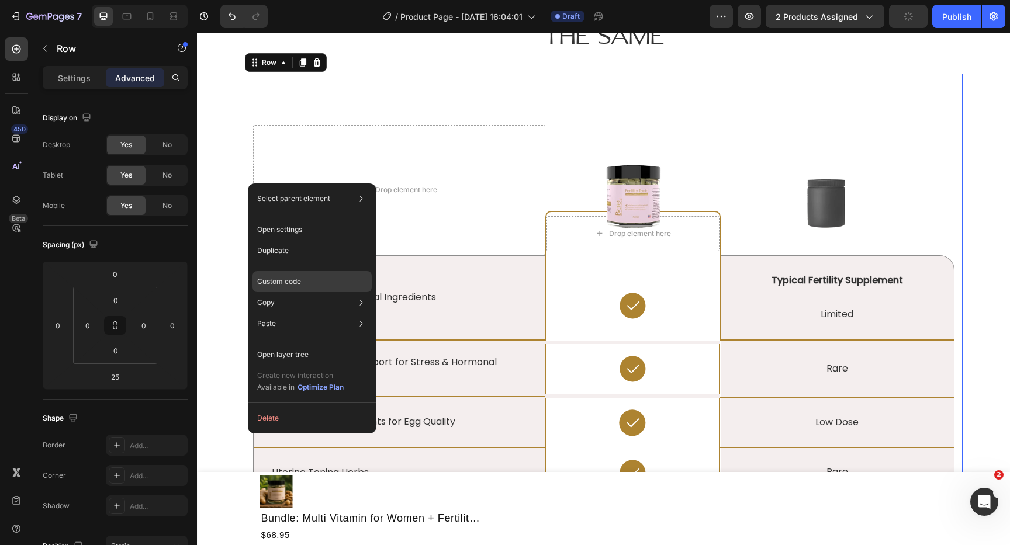
click at [289, 284] on p "Custom code" at bounding box center [279, 281] width 44 height 11
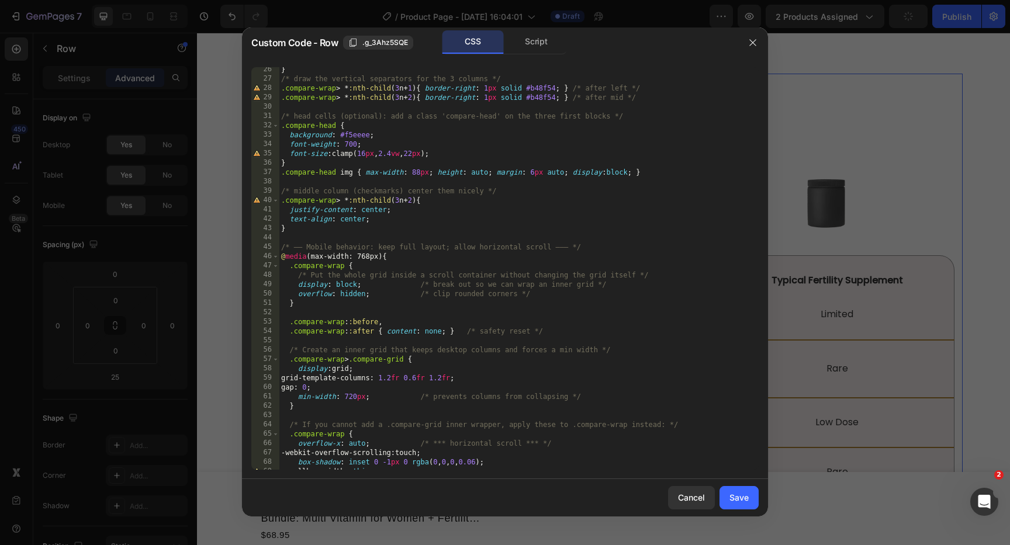
scroll to position [327, 0]
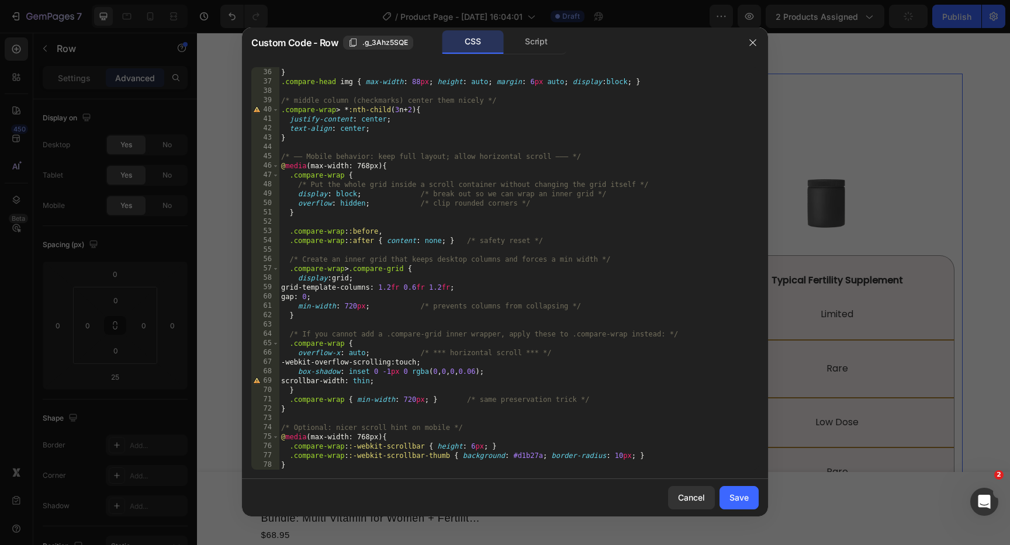
type textarea "compare-wrap"
click at [593, 337] on div "font-size : clamp( 16 px , 2.4 vw , 22 px ) ; } .compare-head img { max-width :…" at bounding box center [519, 268] width 480 height 421
click at [590, 368] on div "font-size : clamp( 16 px , 2.4 vw , 22 px ) ; } .compare-head img { max-width :…" at bounding box center [519, 268] width 480 height 421
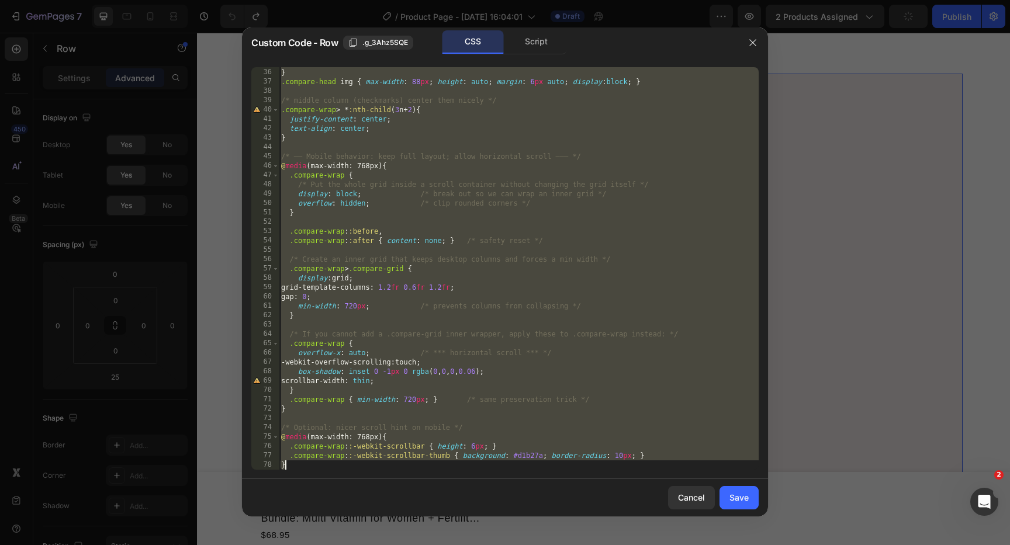
drag, startPoint x: 282, startPoint y: 107, endPoint x: 442, endPoint y: 555, distance: 475.9
click at [442, 0] on html "7 Version history / Product Page - [DATE] 16:04:01 Draft Preview 2 products ass…" at bounding box center [505, 0] width 1010 height 0
type textarea ".compare-wrap::-webkit-scrollbar-thumb { background: #d1b27a; border-radius: 10…"
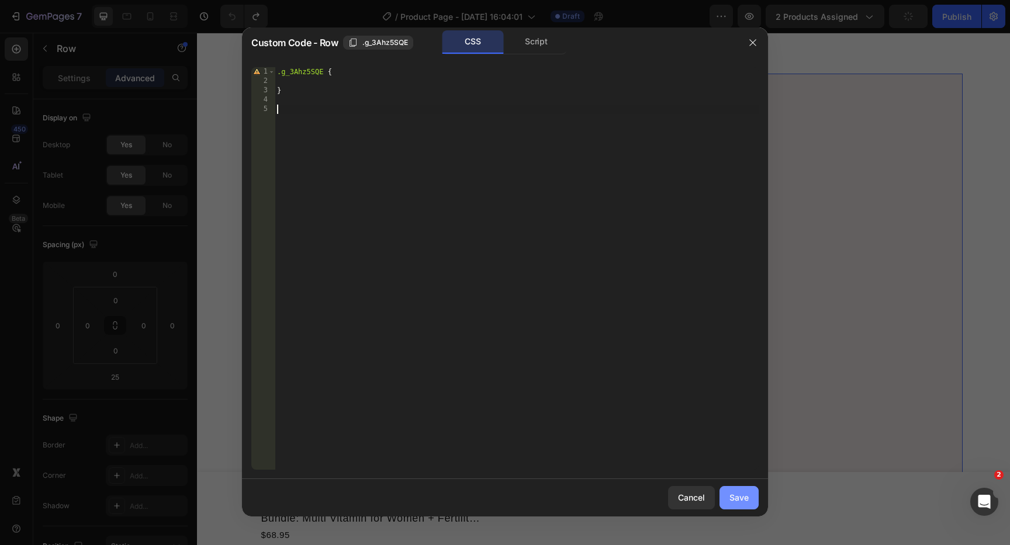
click at [744, 492] on div "Save" at bounding box center [738, 497] width 19 height 12
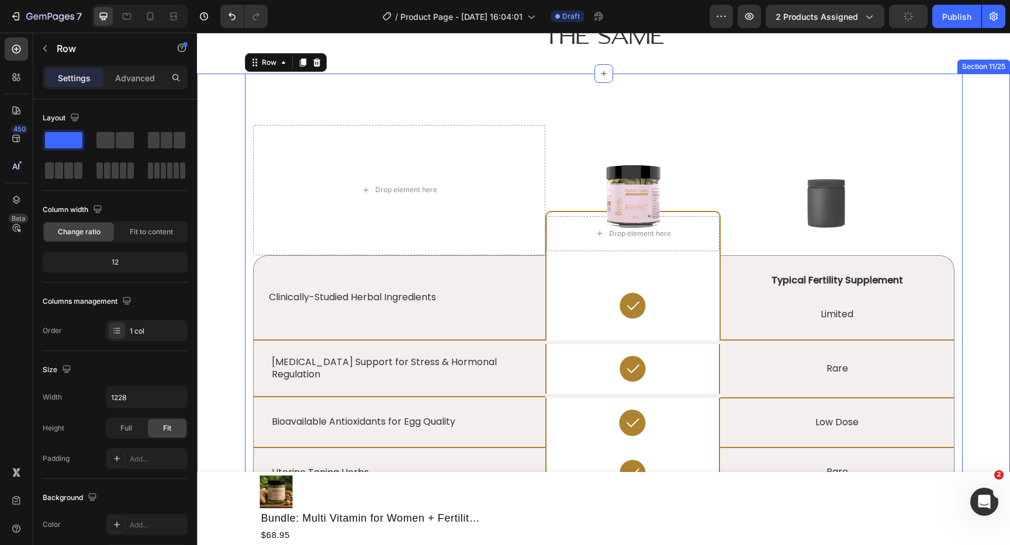
click at [983, 69] on div "Section 11/25" at bounding box center [983, 66] width 48 height 11
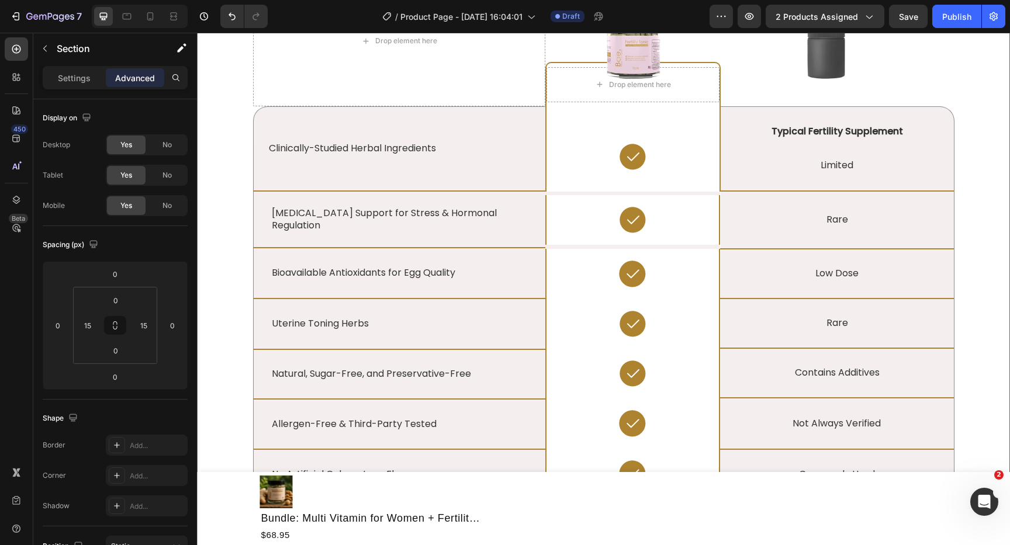
scroll to position [3346, 0]
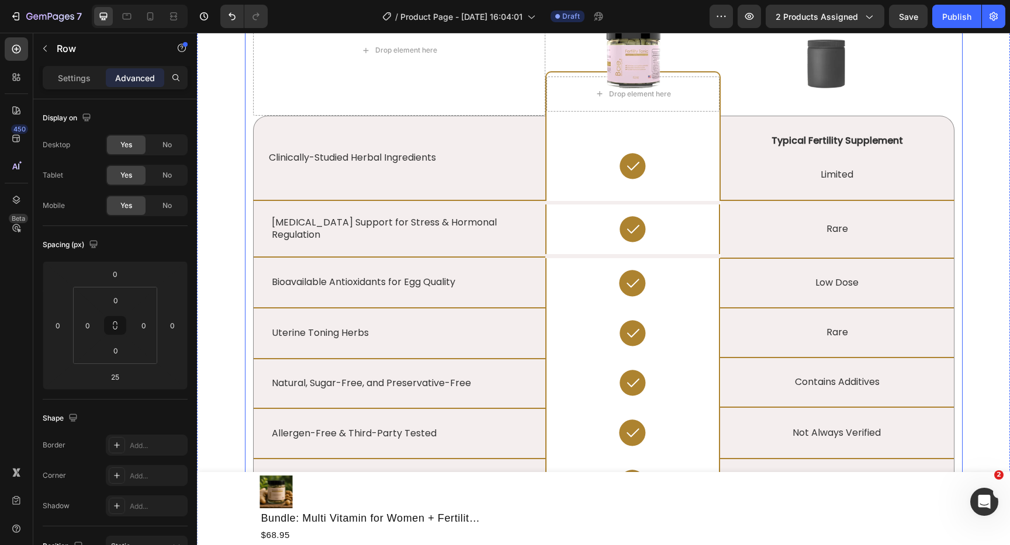
click at [249, 157] on div "Lorem ipsum vs. consectetur adipiscing Heading Drop element here Image Drop ele…" at bounding box center [604, 294] width 718 height 720
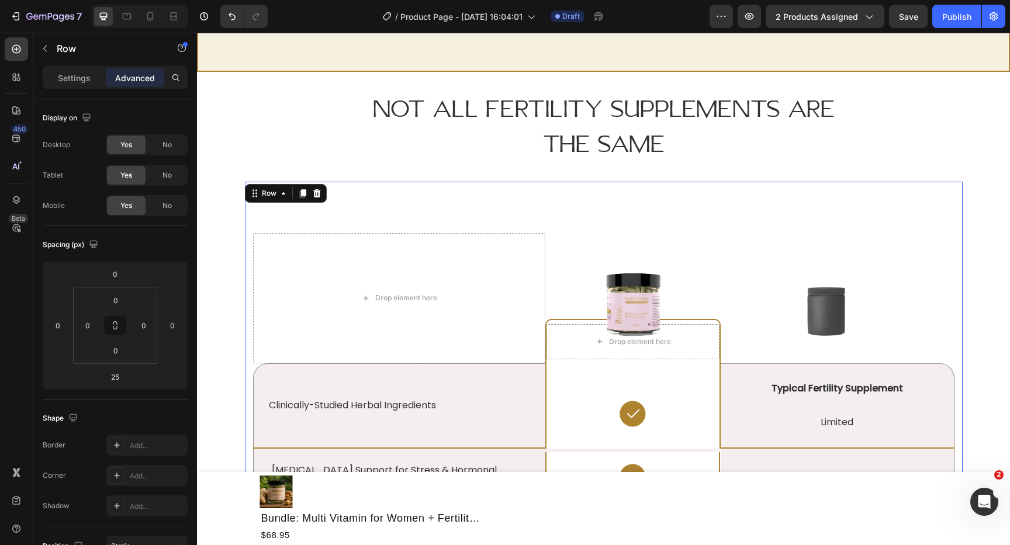
scroll to position [3099, 0]
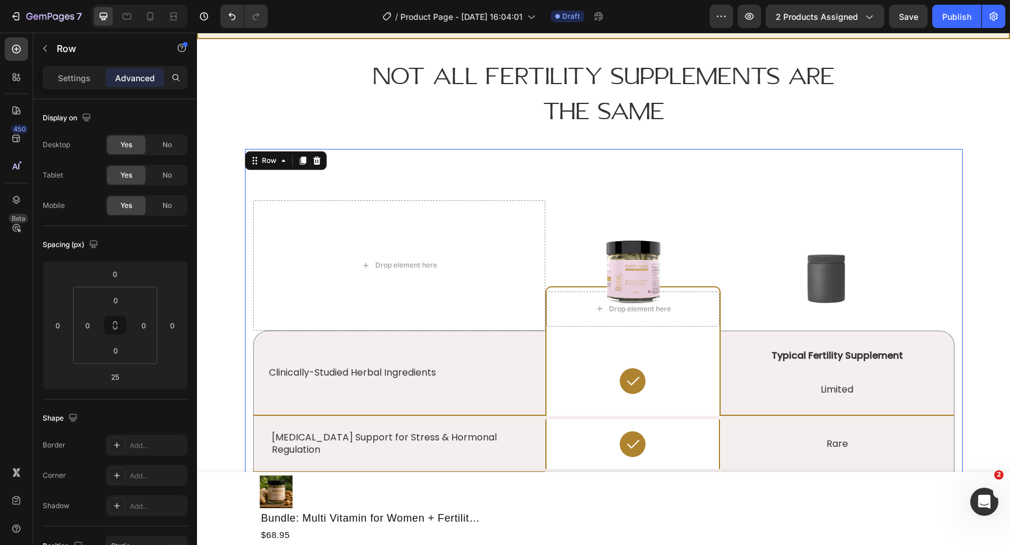
click at [248, 219] on div "Lorem ipsum vs. consectetur adipiscing Heading Drop element here Image Drop ele…" at bounding box center [604, 509] width 718 height 720
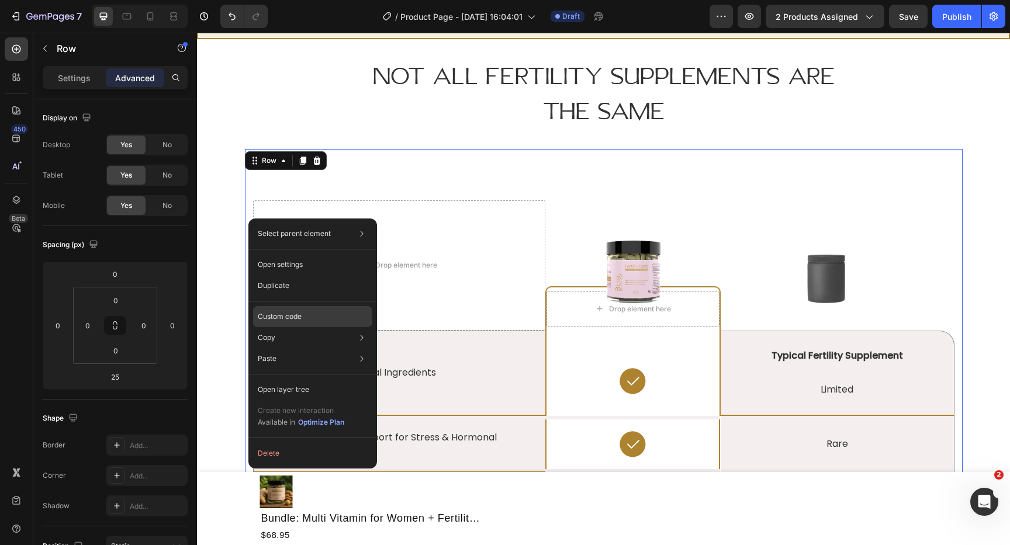
click at [321, 318] on div "Custom code" at bounding box center [312, 316] width 119 height 21
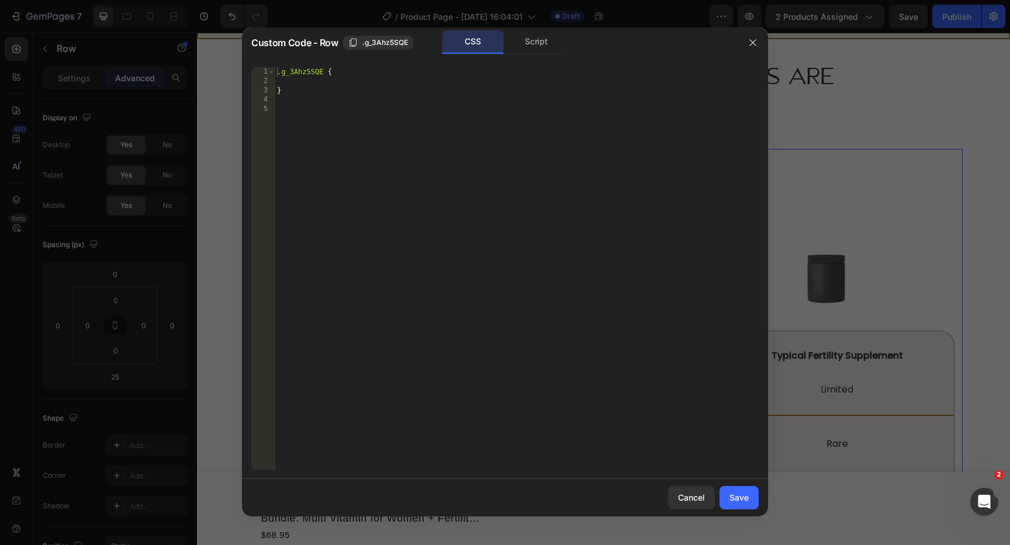
click at [524, 25] on div at bounding box center [505, 272] width 1010 height 545
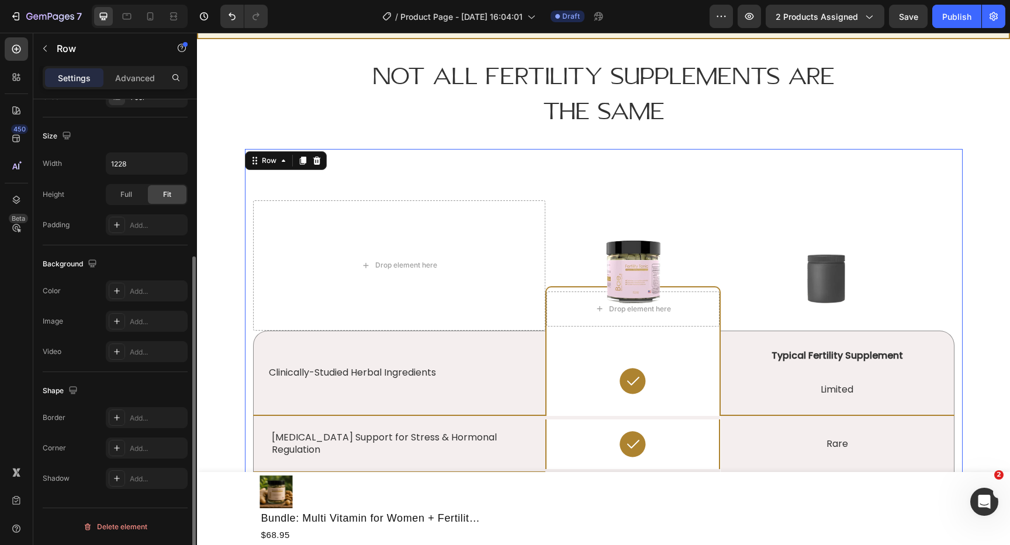
scroll to position [0, 0]
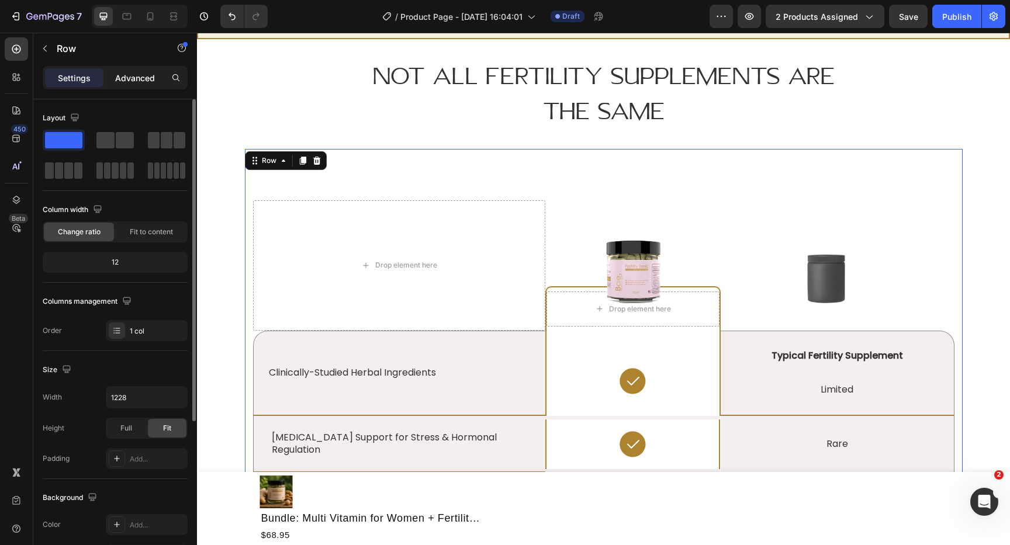
click at [141, 73] on p "Advanced" at bounding box center [135, 78] width 40 height 12
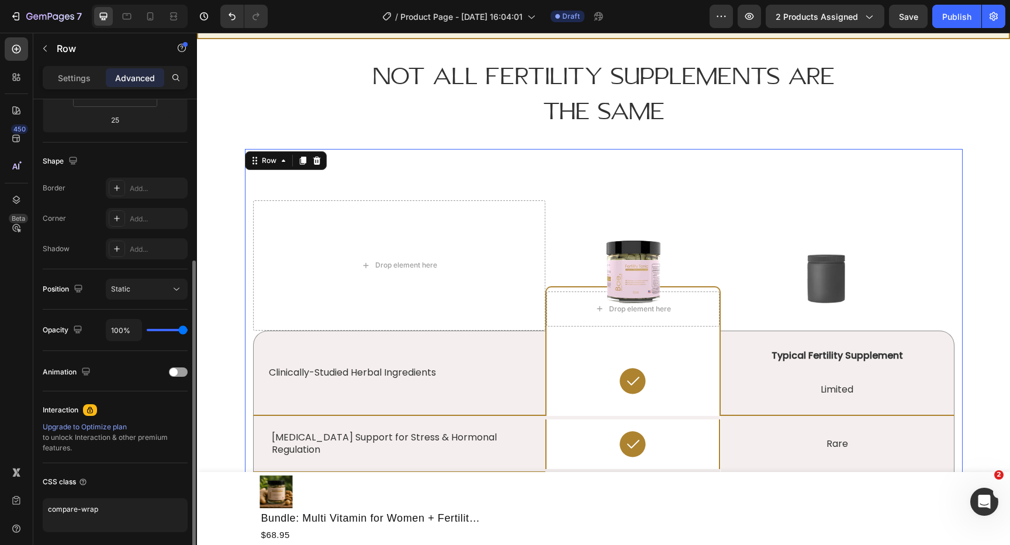
scroll to position [300, 0]
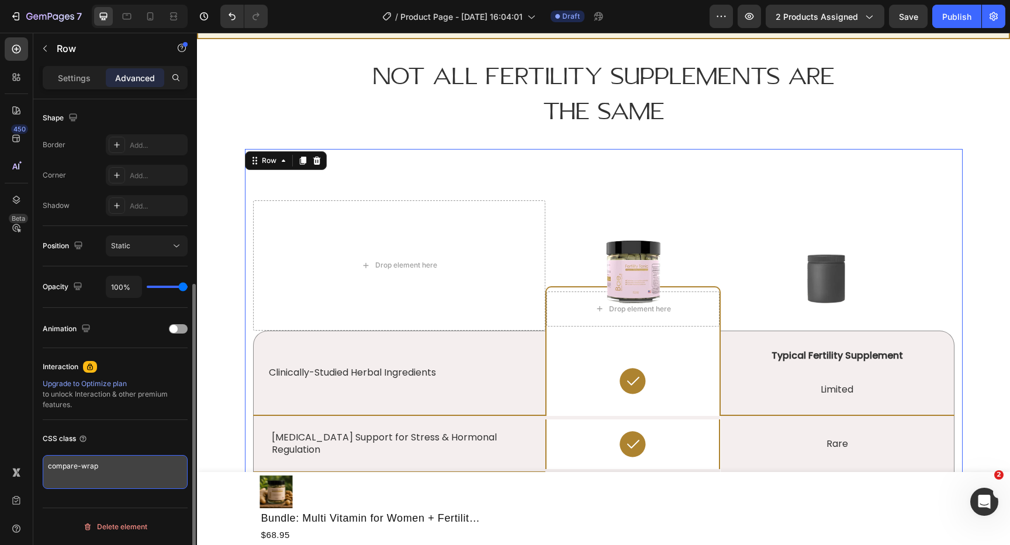
click at [131, 462] on textarea "compare-wrap" at bounding box center [115, 472] width 145 height 34
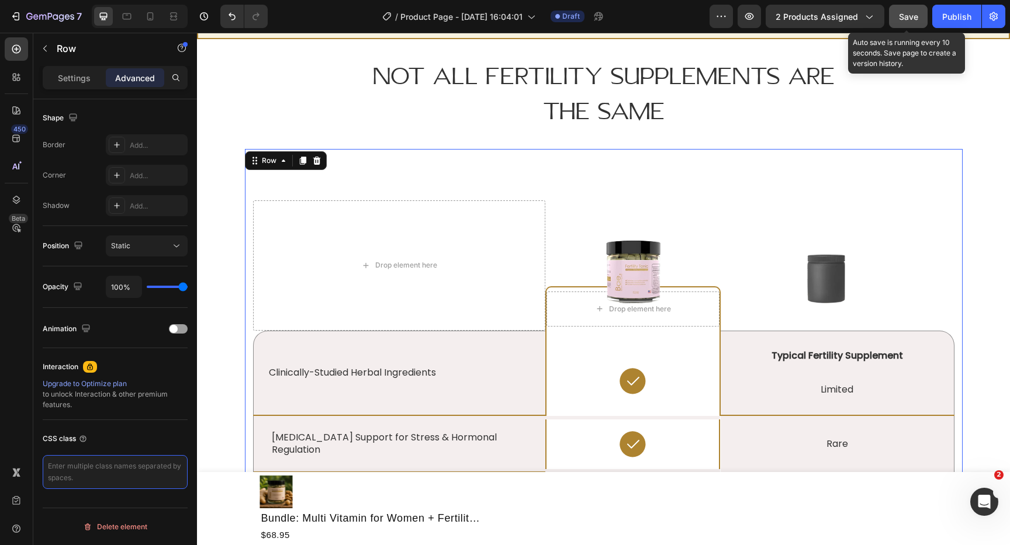
click at [911, 8] on button "Save" at bounding box center [908, 16] width 39 height 23
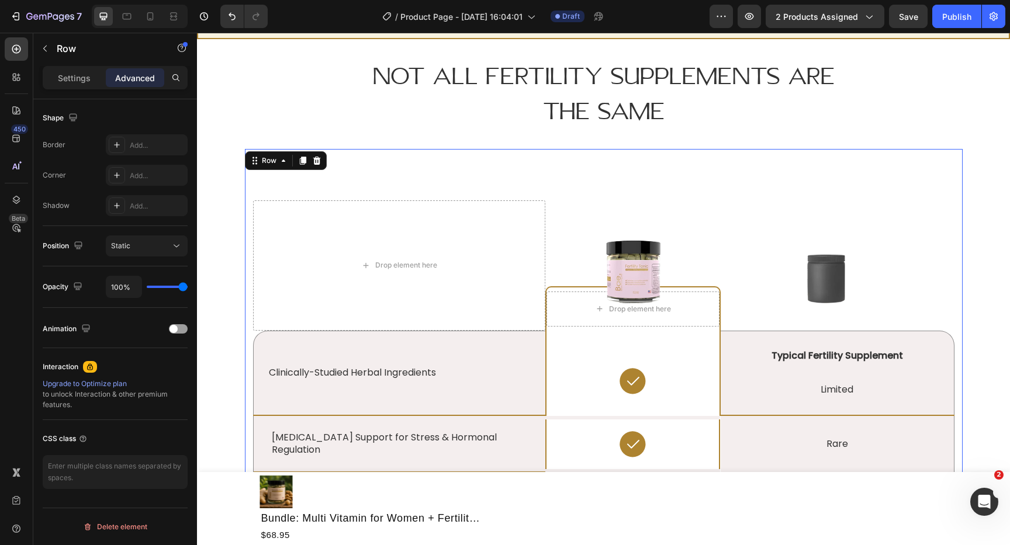
click at [249, 226] on div "Lorem ipsum vs. consectetur adipiscing Heading Drop element here Image Drop ele…" at bounding box center [604, 509] width 718 height 720
